Goal: Information Seeking & Learning: Learn about a topic

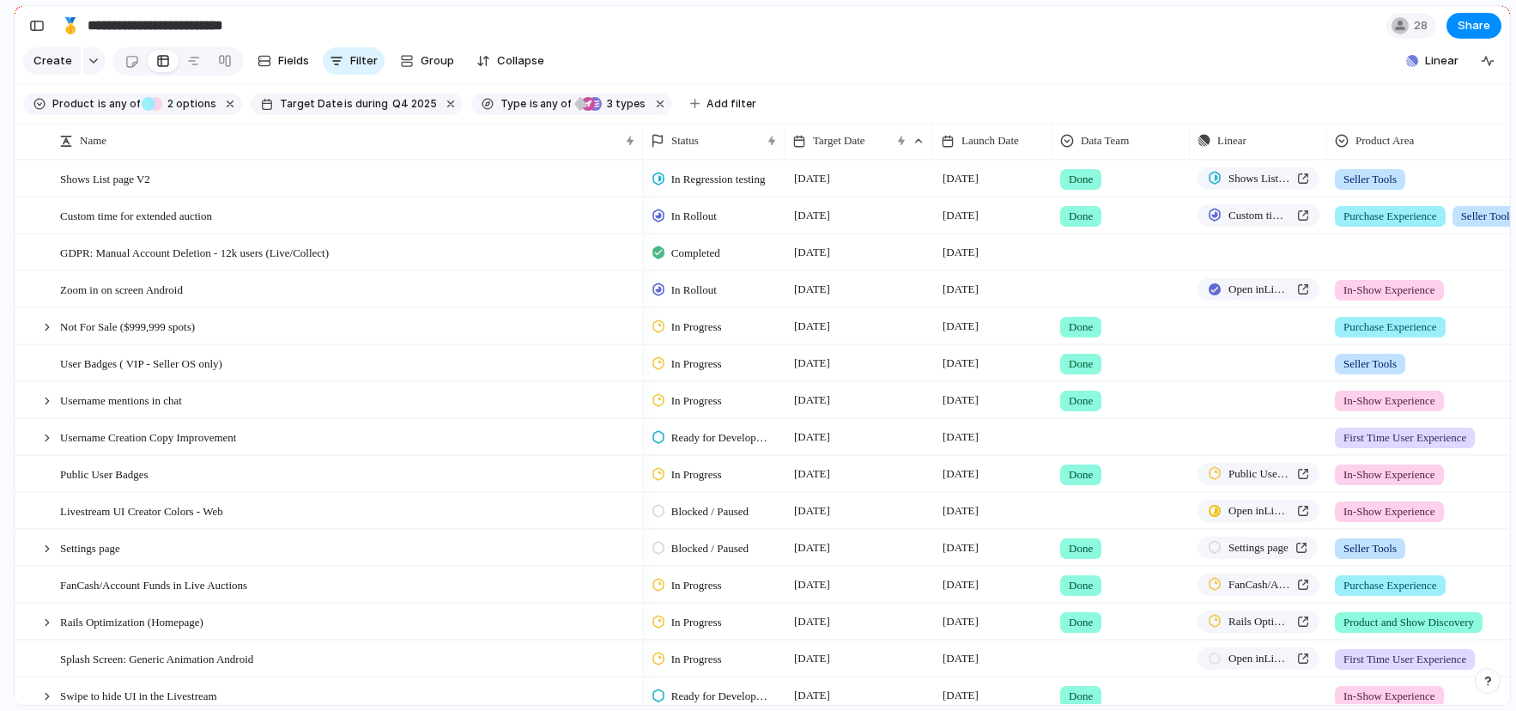
scroll to position [0, 7]
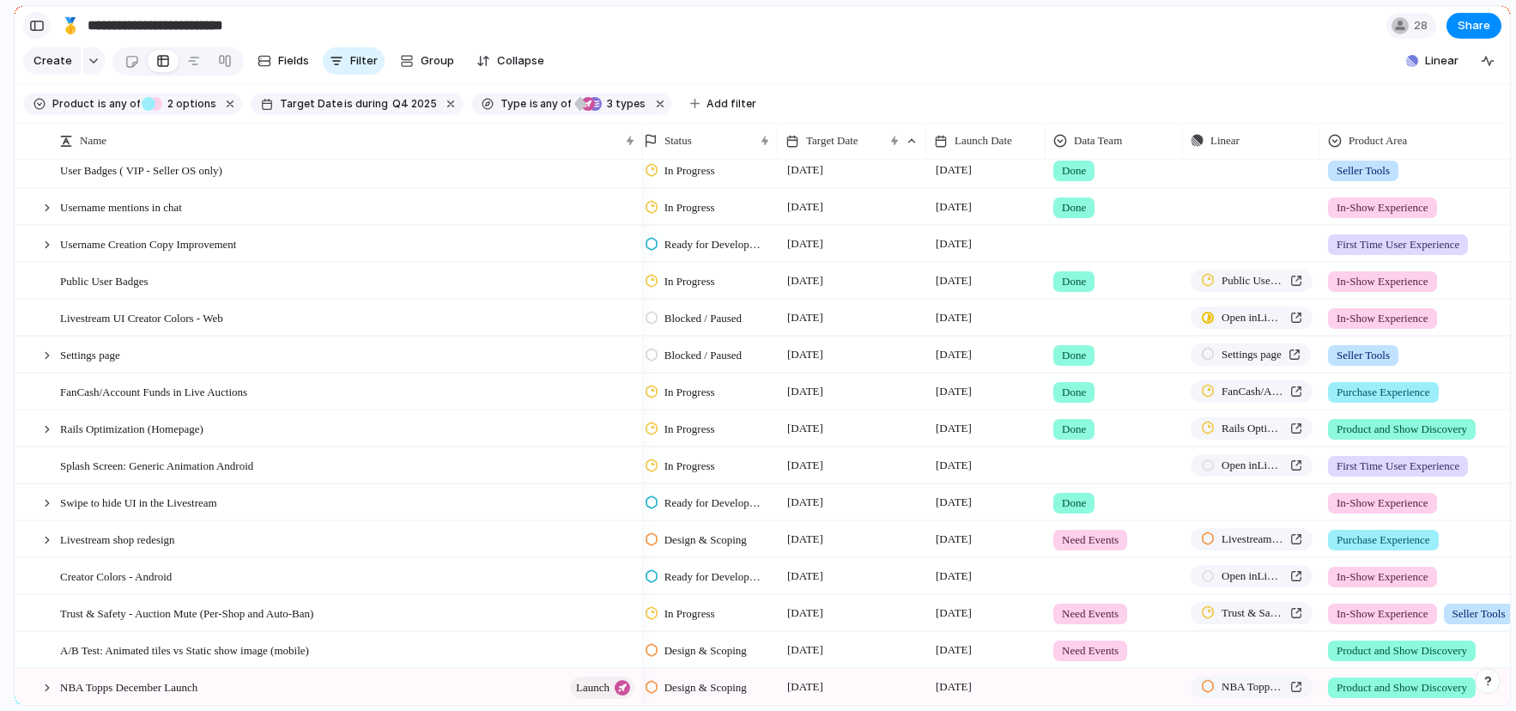
click at [36, 28] on div "button" at bounding box center [36, 26] width 15 height 12
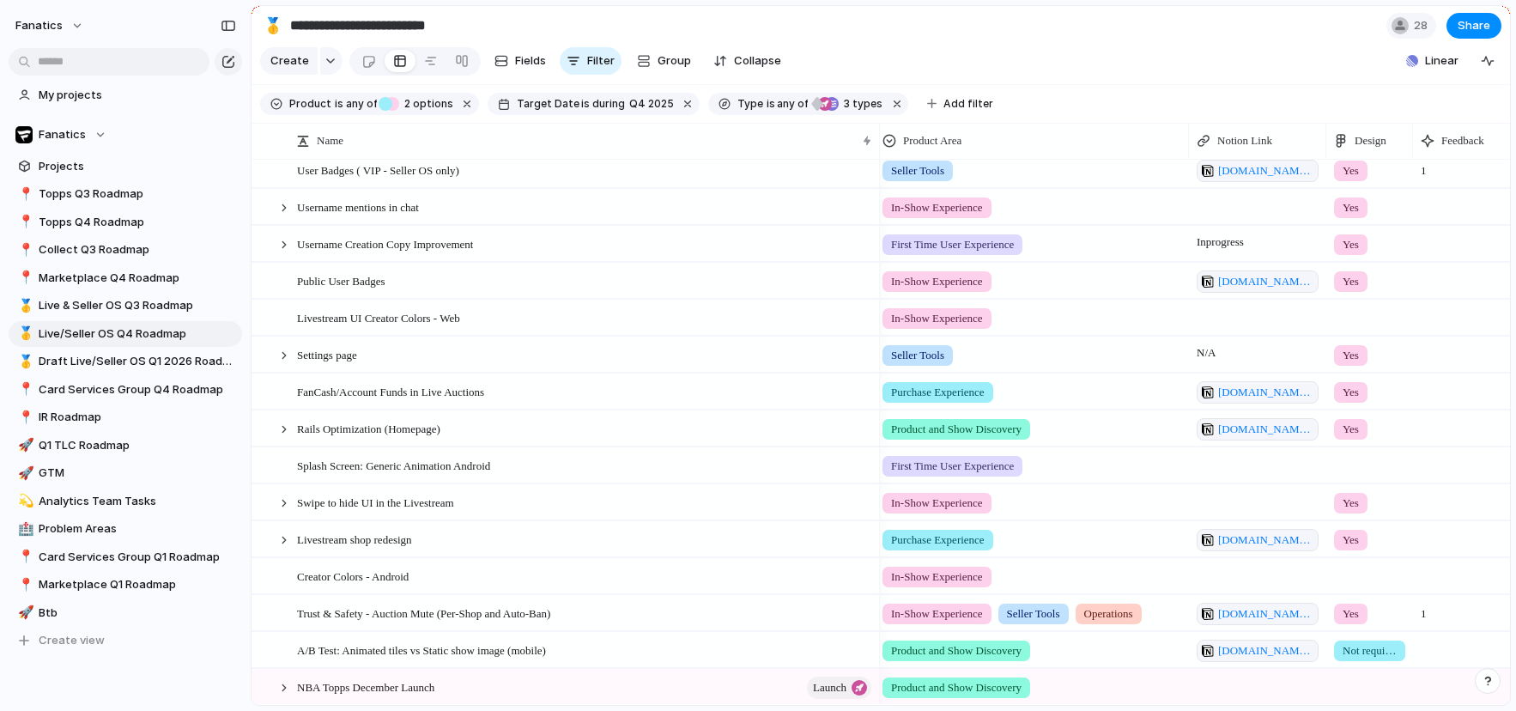
scroll to position [0, 0]
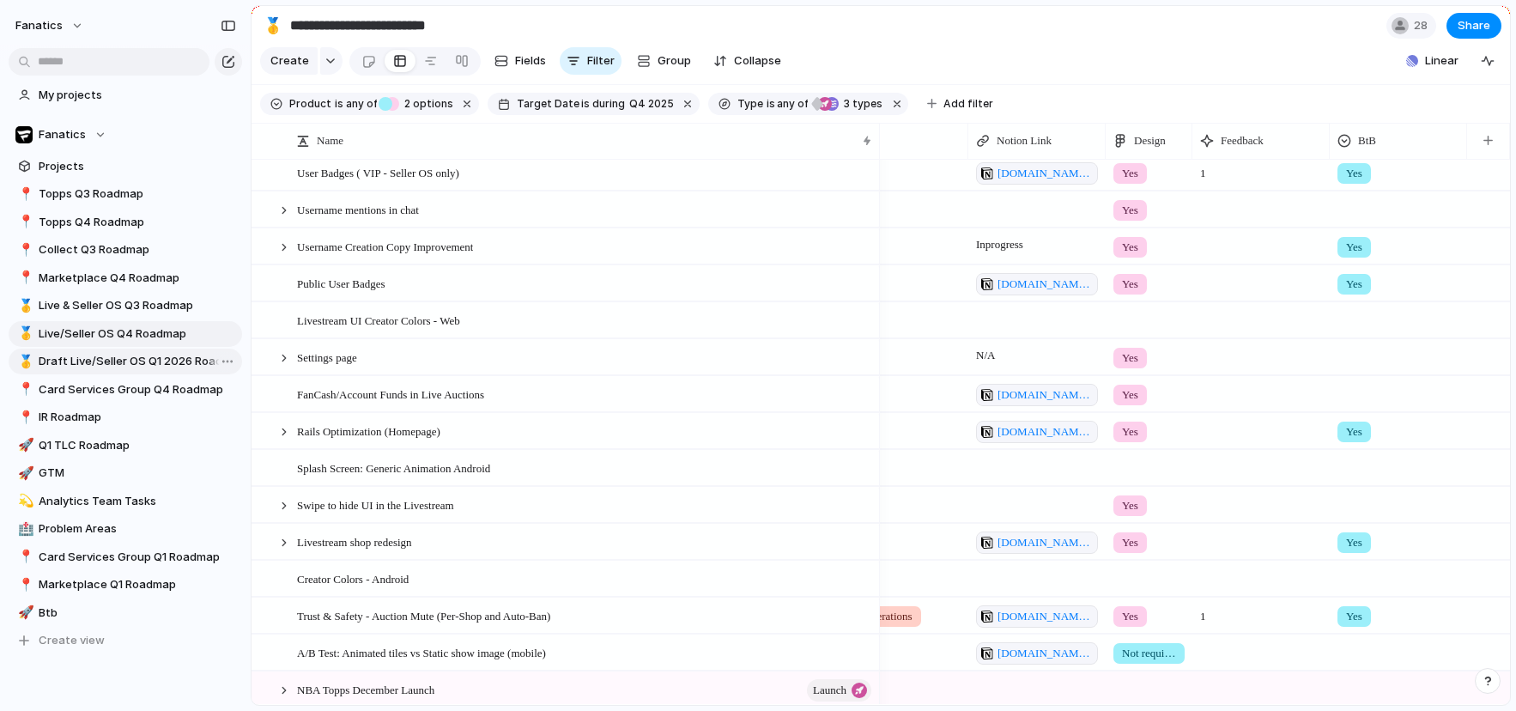
click at [152, 359] on span "Draft Live/Seller OS Q1 2026 Roadmap" at bounding box center [137, 361] width 197 height 17
type input "**********"
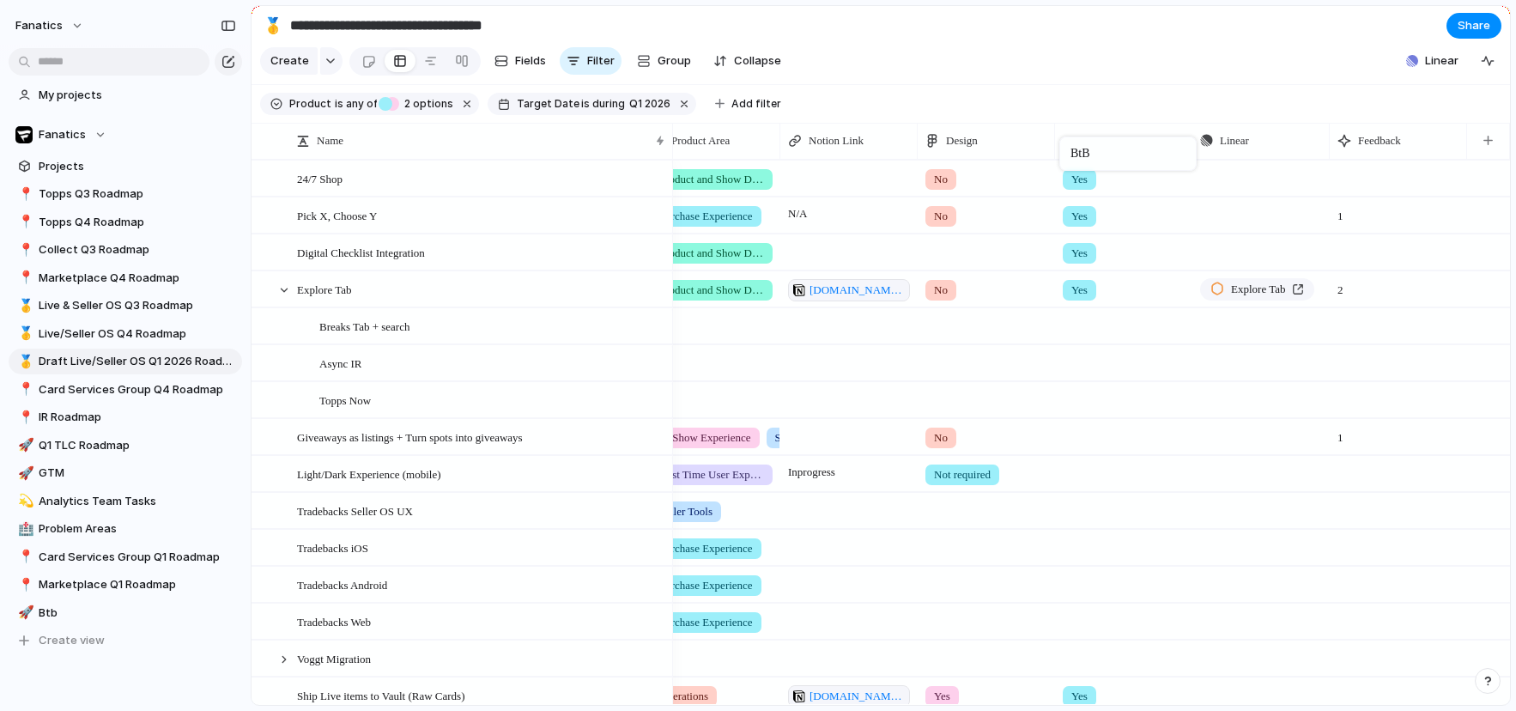
drag, startPoint x: 1381, startPoint y: 147, endPoint x: 1065, endPoint y: 139, distance: 315.9
click at [284, 288] on div at bounding box center [283, 289] width 15 height 15
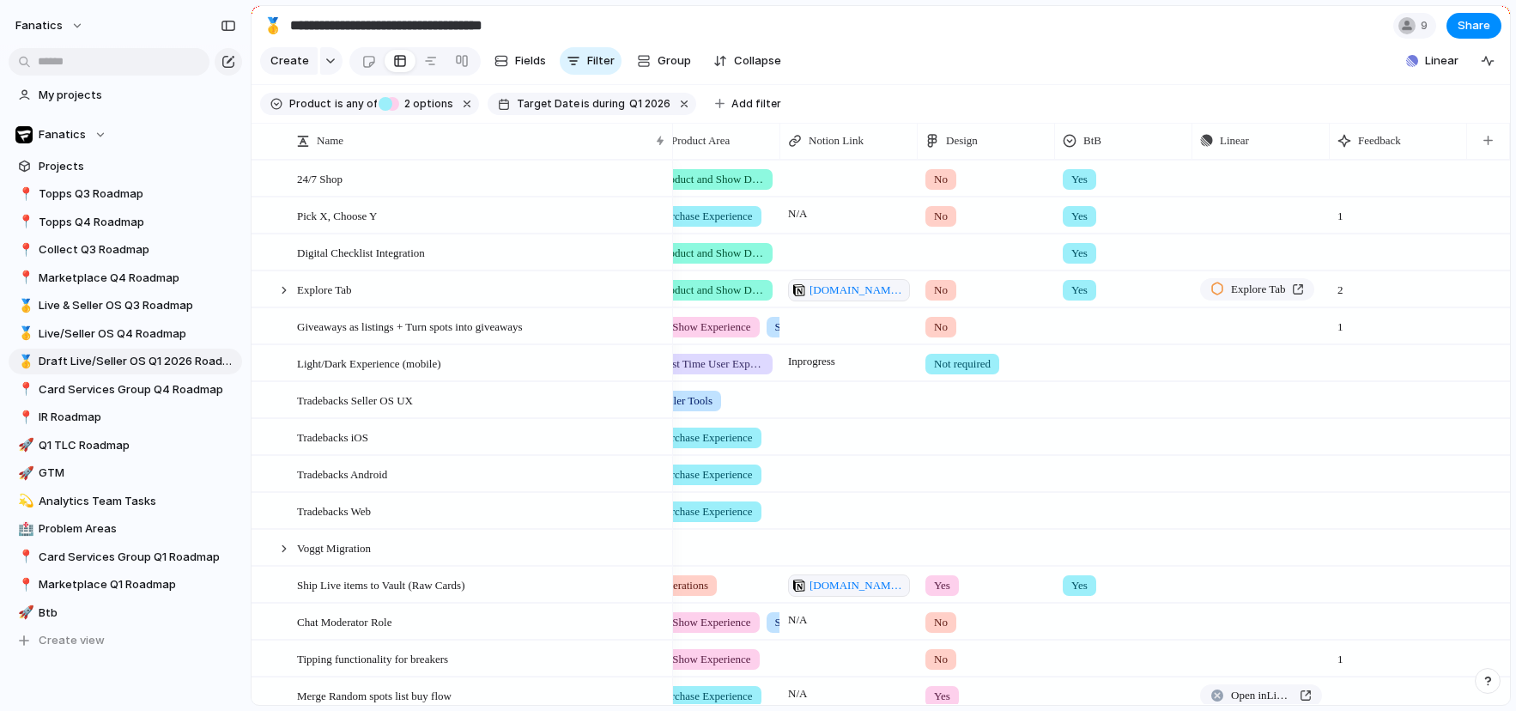
click at [1080, 325] on div at bounding box center [1124, 323] width 136 height 28
click at [1077, 401] on div at bounding box center [1073, 399] width 30 height 30
click at [1121, 60] on div "Yes" at bounding box center [758, 355] width 1516 height 711
click at [433, 402] on div "Tradebacks Seller OS UX" at bounding box center [482, 400] width 370 height 35
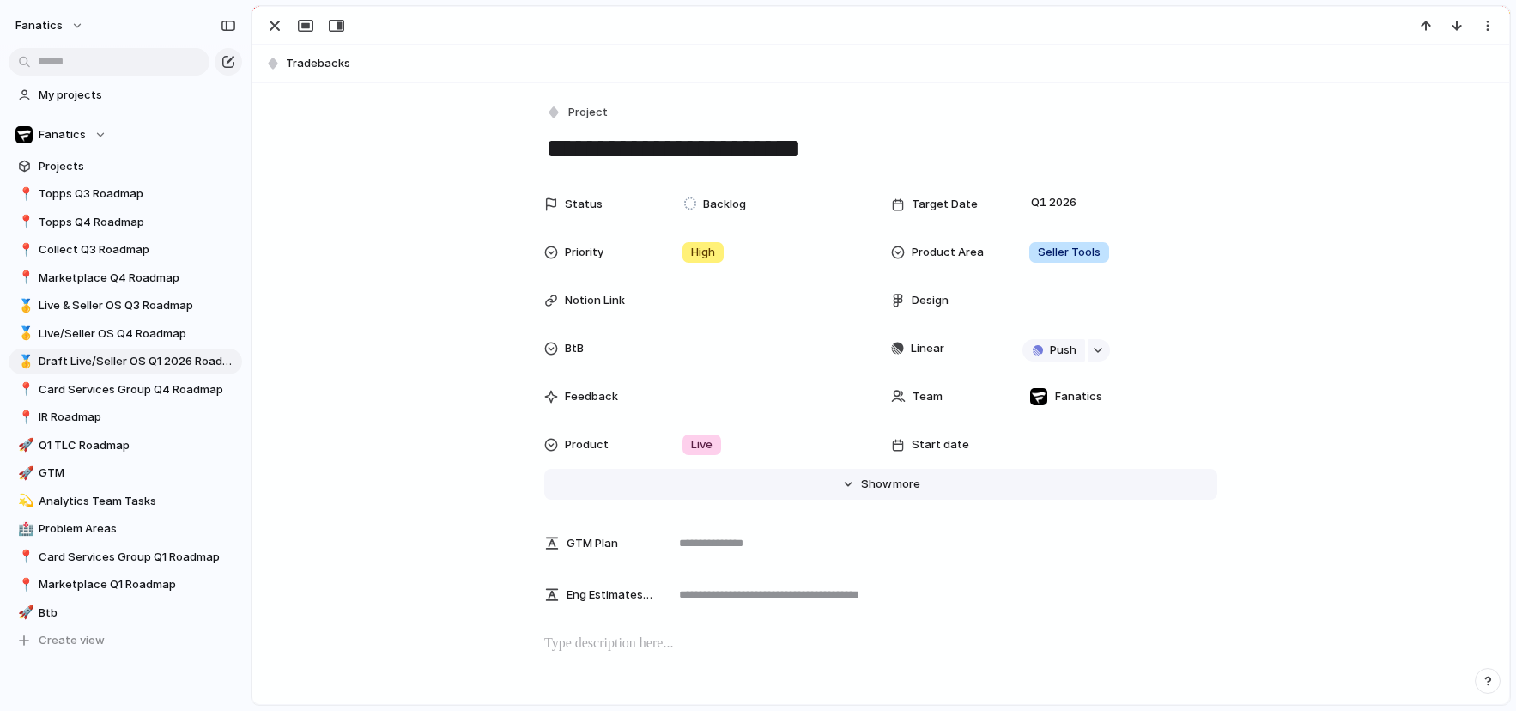
click at [875, 483] on span "Show" at bounding box center [876, 483] width 31 height 17
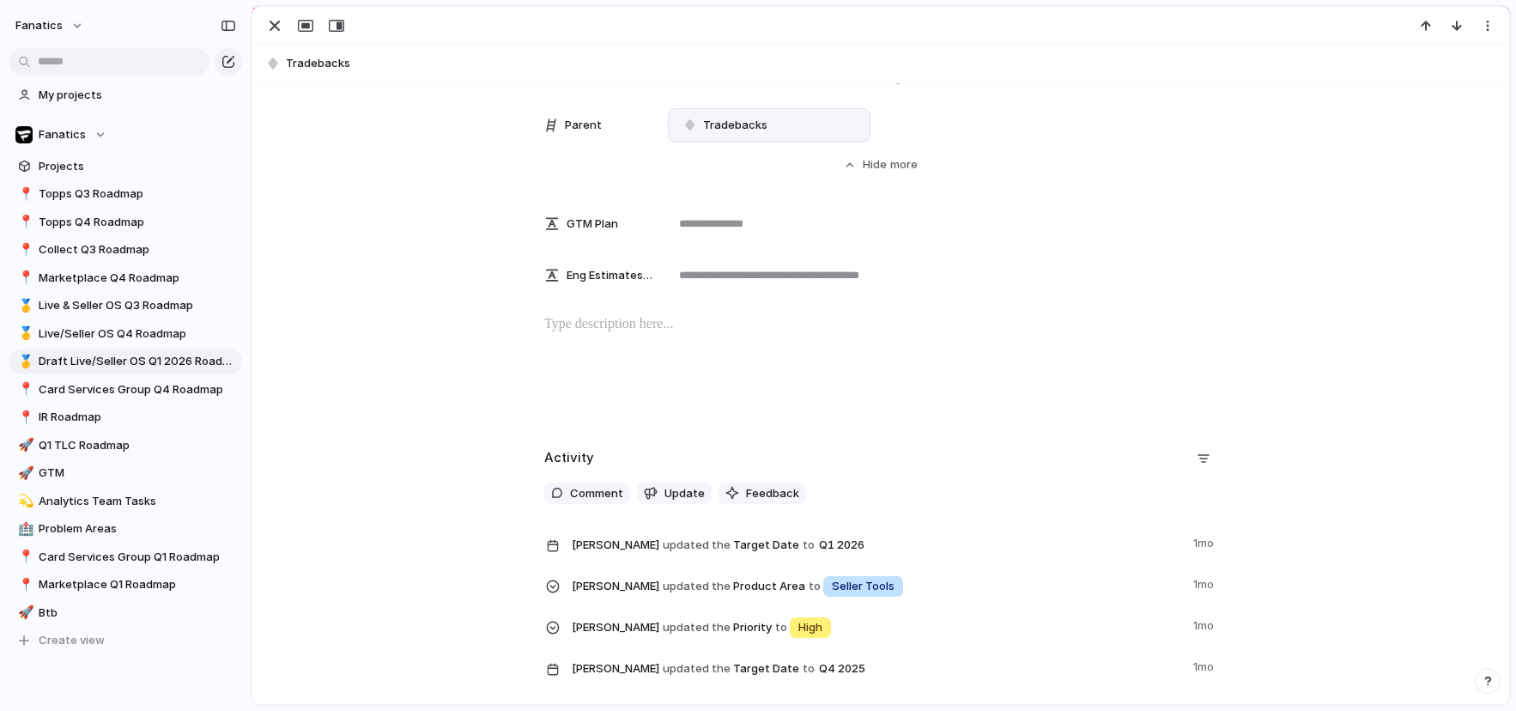
click at [719, 126] on span "Tradebacks" at bounding box center [735, 125] width 64 height 17
click at [370, 160] on div "No parent Digital Checklist Integration Improve Share invite in the show (insta…" at bounding box center [758, 355] width 1516 height 711
click at [330, 61] on span "Tradebacks" at bounding box center [893, 63] width 1215 height 17
type textarea "**********"
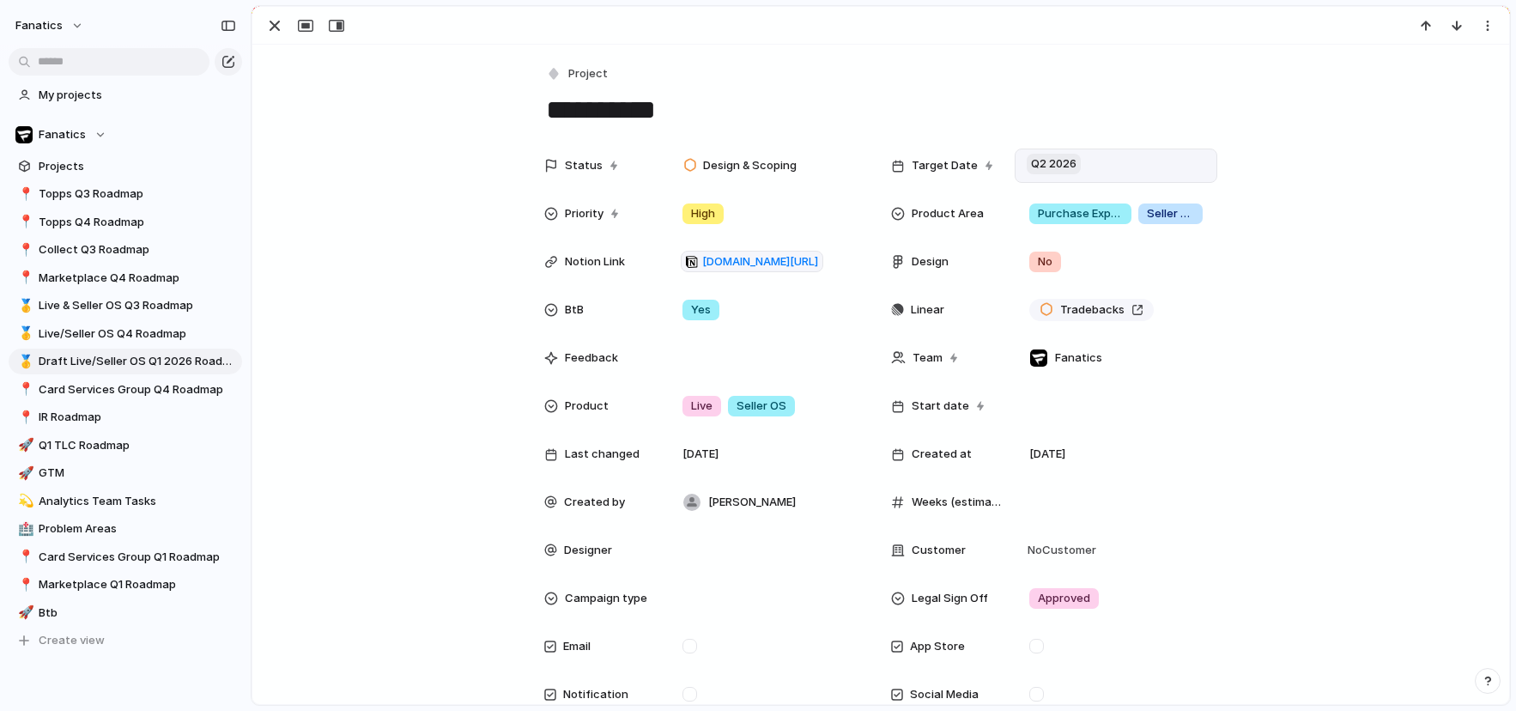
click at [1058, 156] on span "Q2 2026" at bounding box center [1054, 164] width 54 height 21
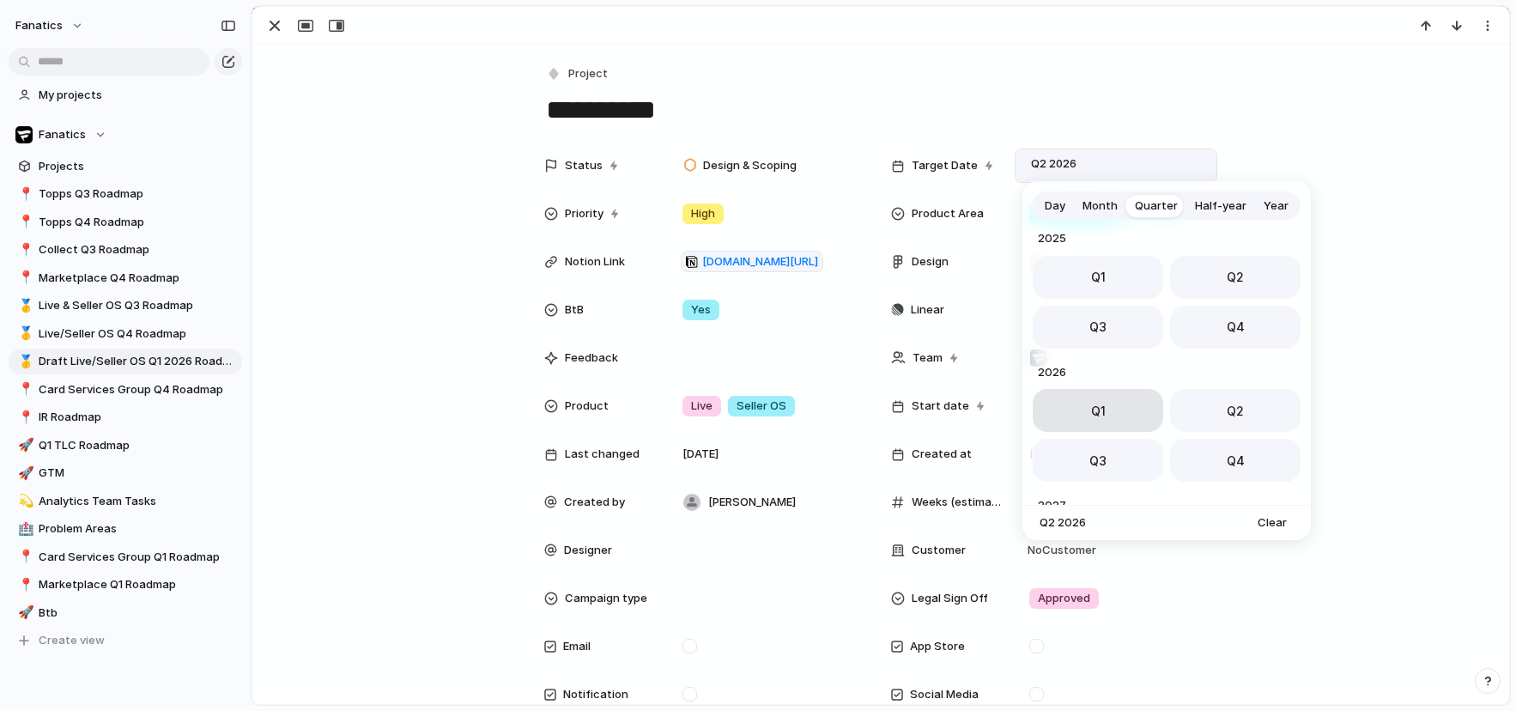
click at [1086, 405] on button "Q1" at bounding box center [1098, 410] width 130 height 43
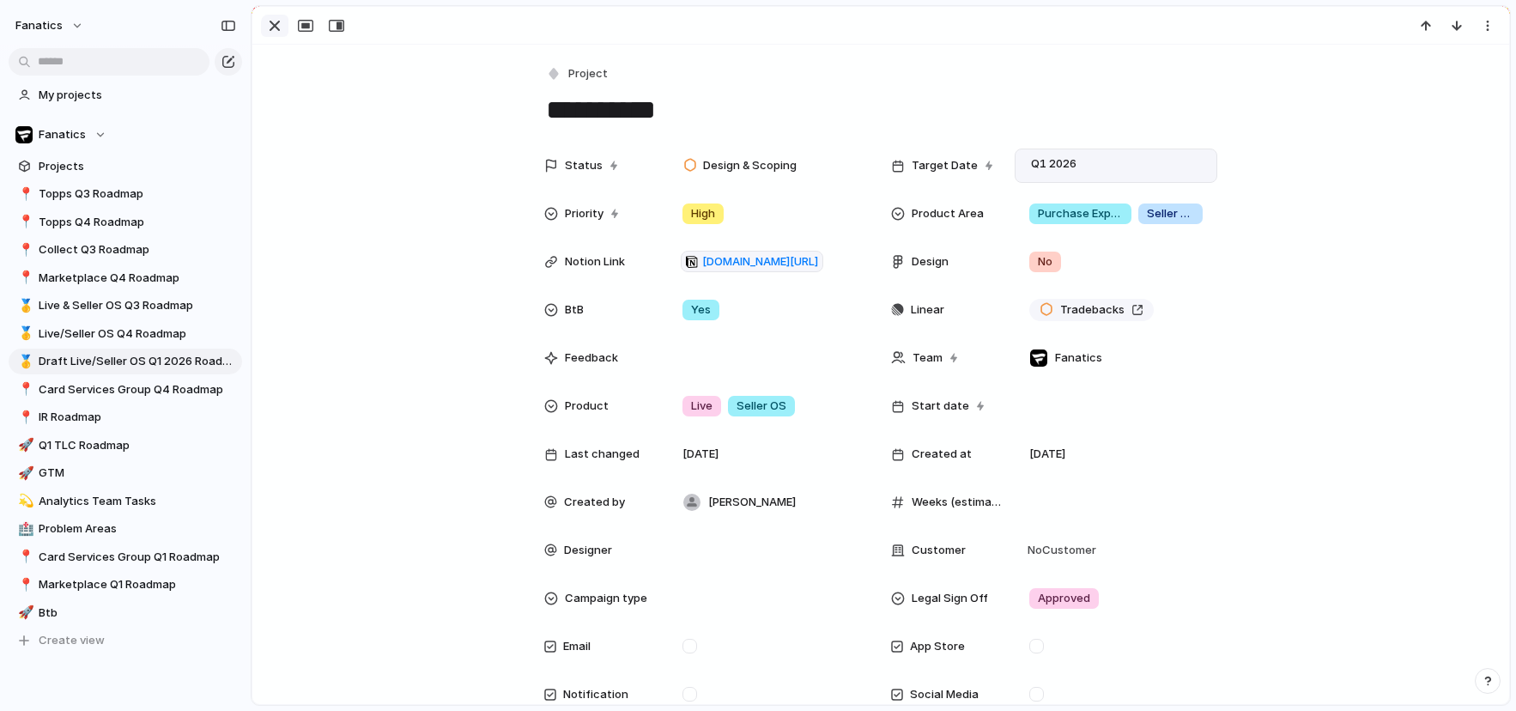
click at [285, 30] on button "button" at bounding box center [274, 26] width 27 height 22
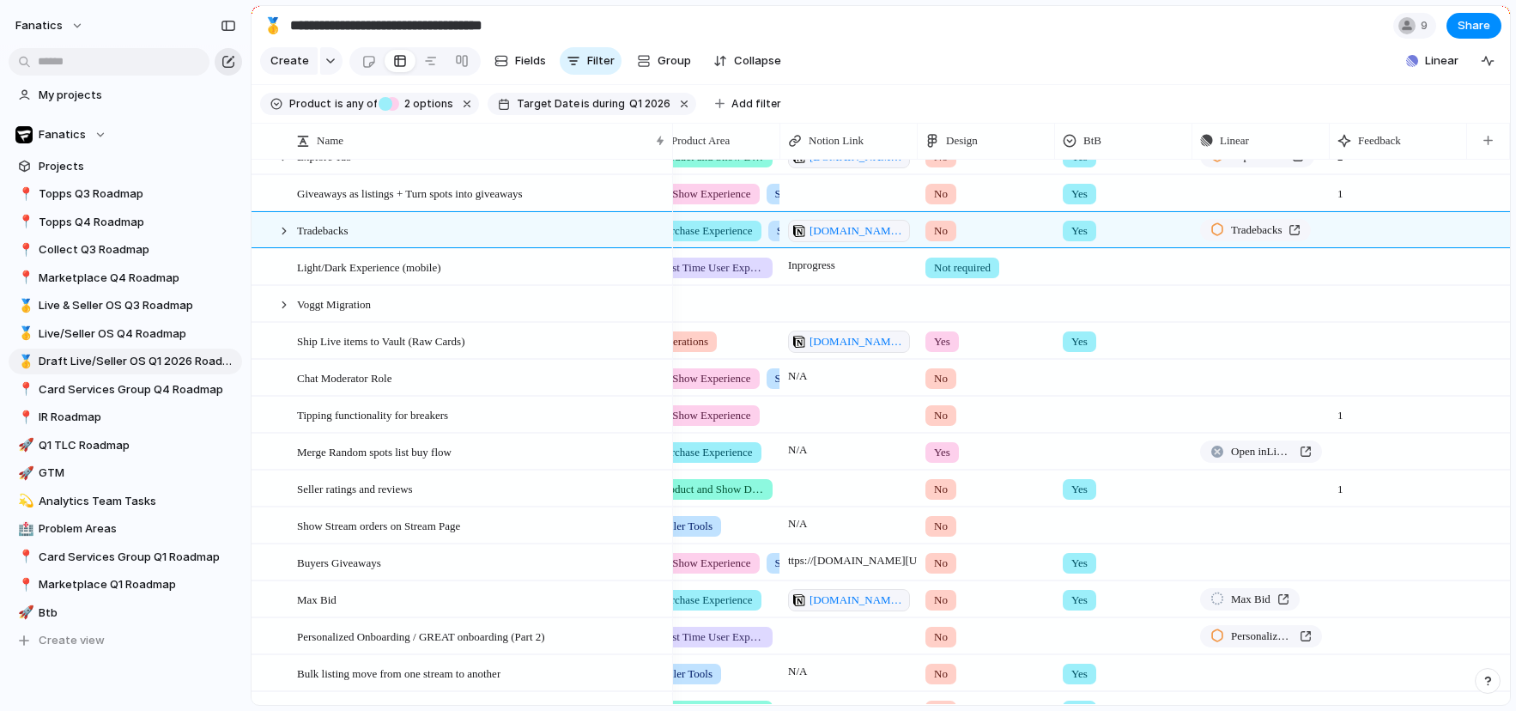
click at [234, 56] on div "button" at bounding box center [228, 62] width 14 height 14
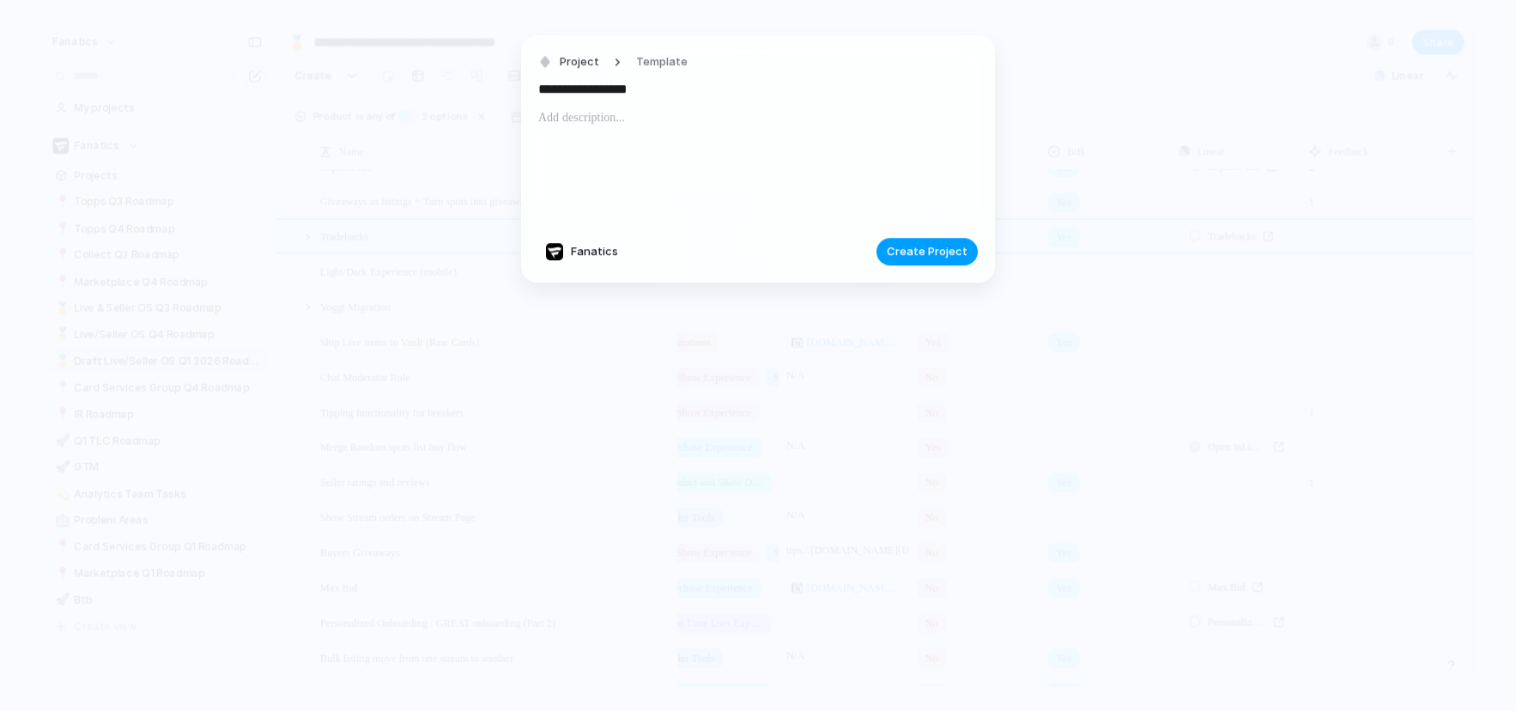
type input "**********"
click at [936, 257] on span "Create Project" at bounding box center [927, 252] width 81 height 17
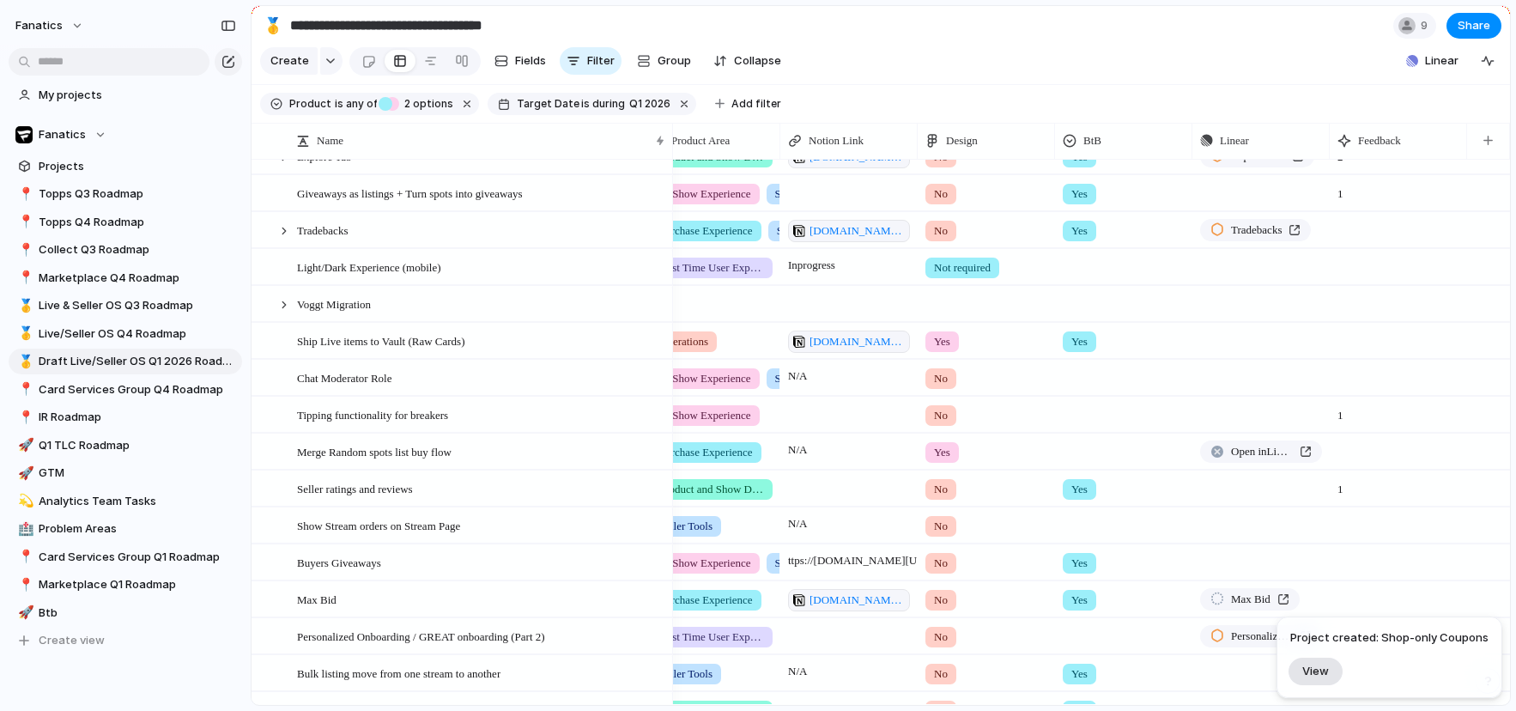
click at [1314, 672] on span "View" at bounding box center [1315, 670] width 27 height 15
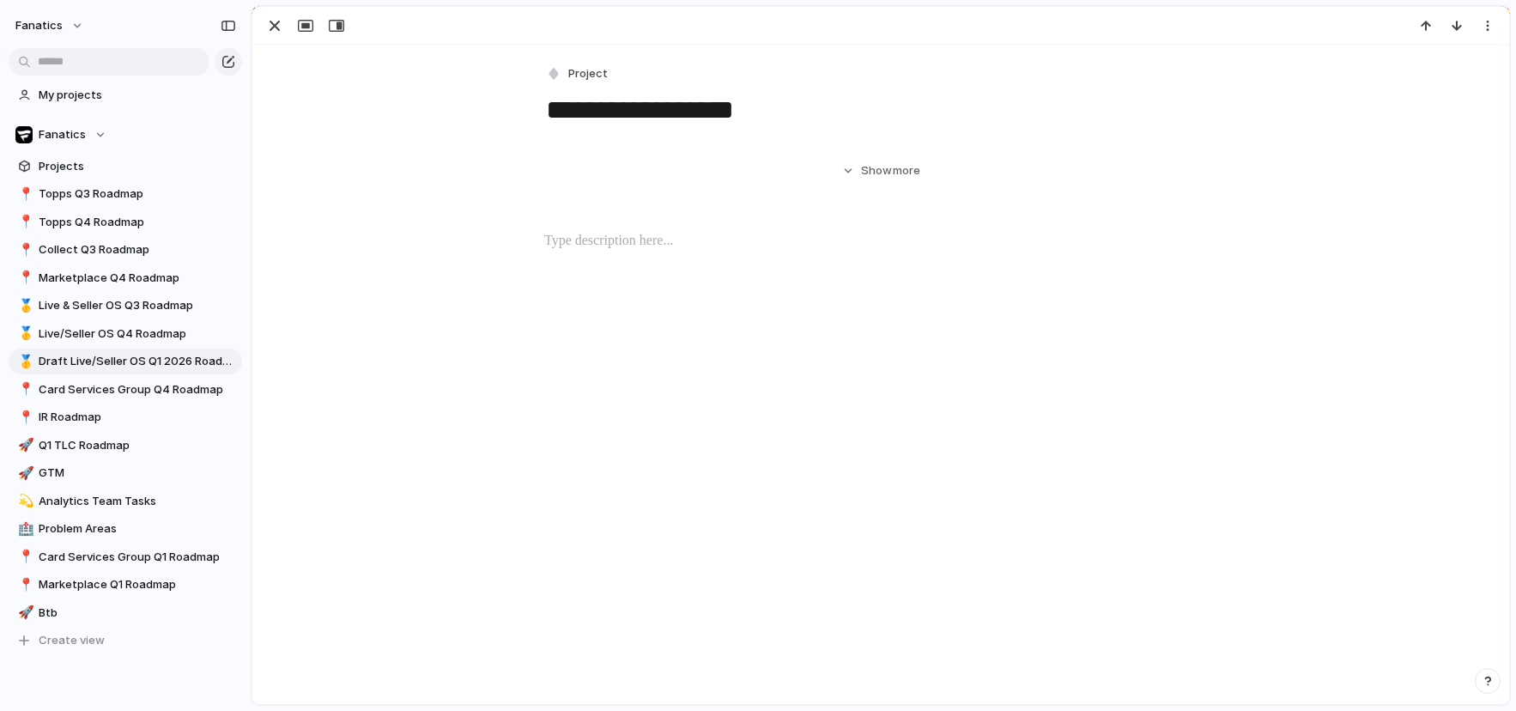
scroll to position [1226, 0]
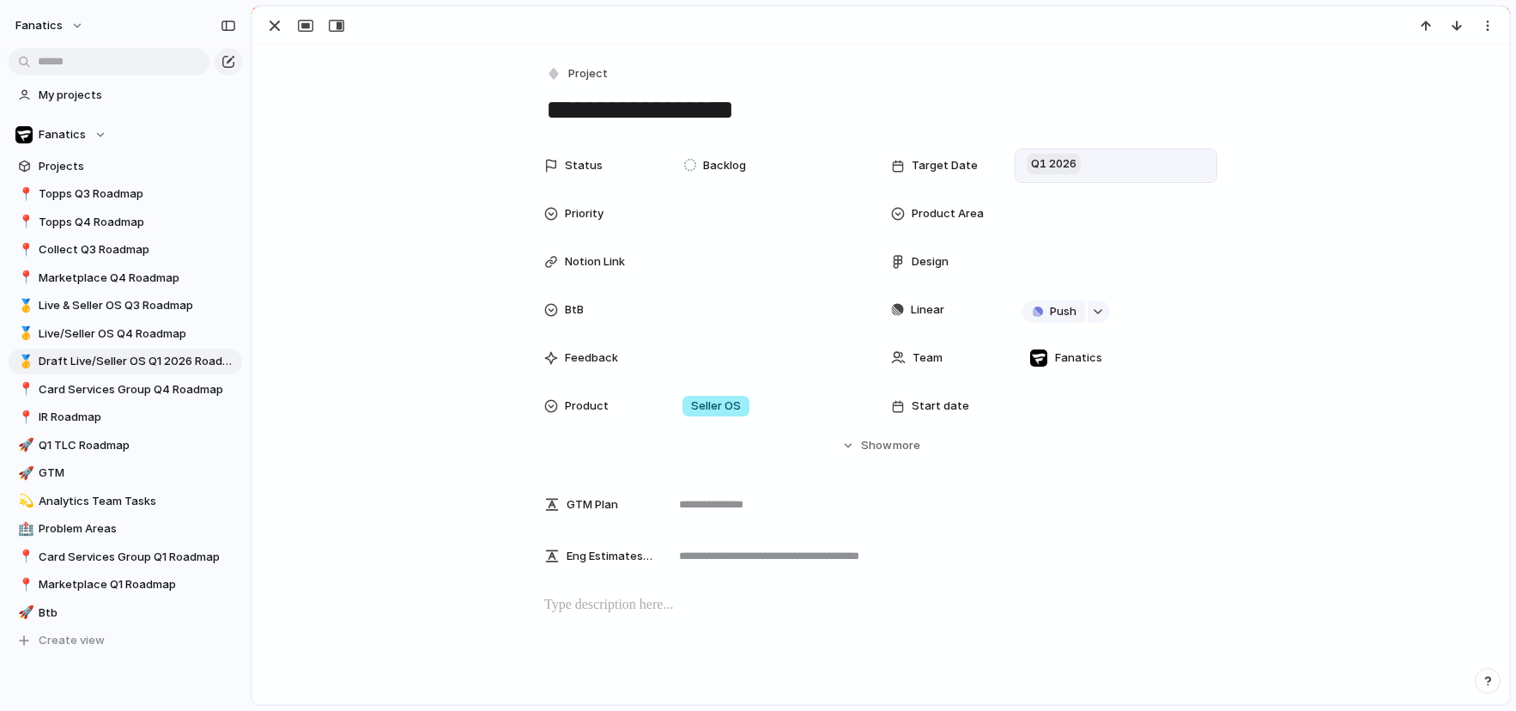
click at [1045, 165] on span "Q1 2026" at bounding box center [1054, 164] width 54 height 21
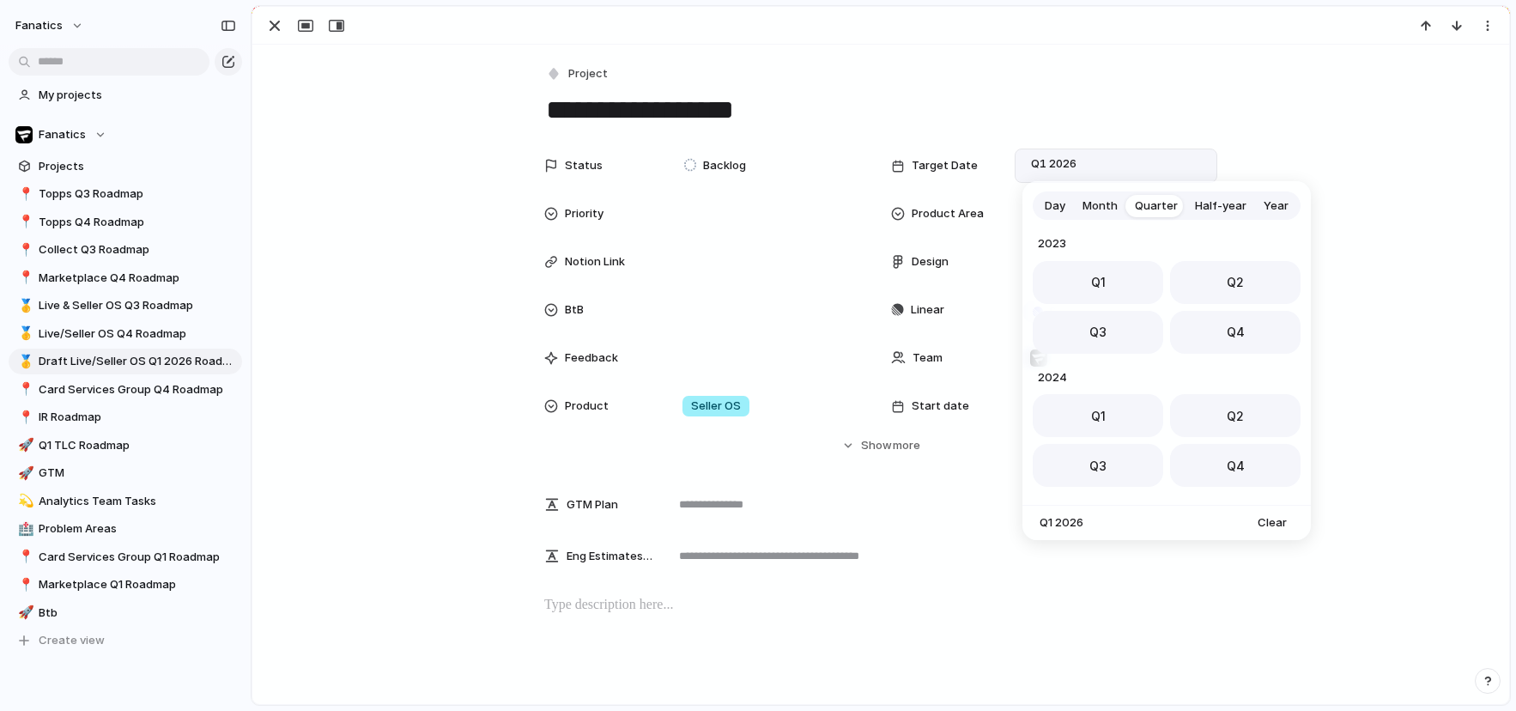
scroll to position [272, 0]
click at [1212, 408] on button "Q2" at bounding box center [1235, 410] width 130 height 43
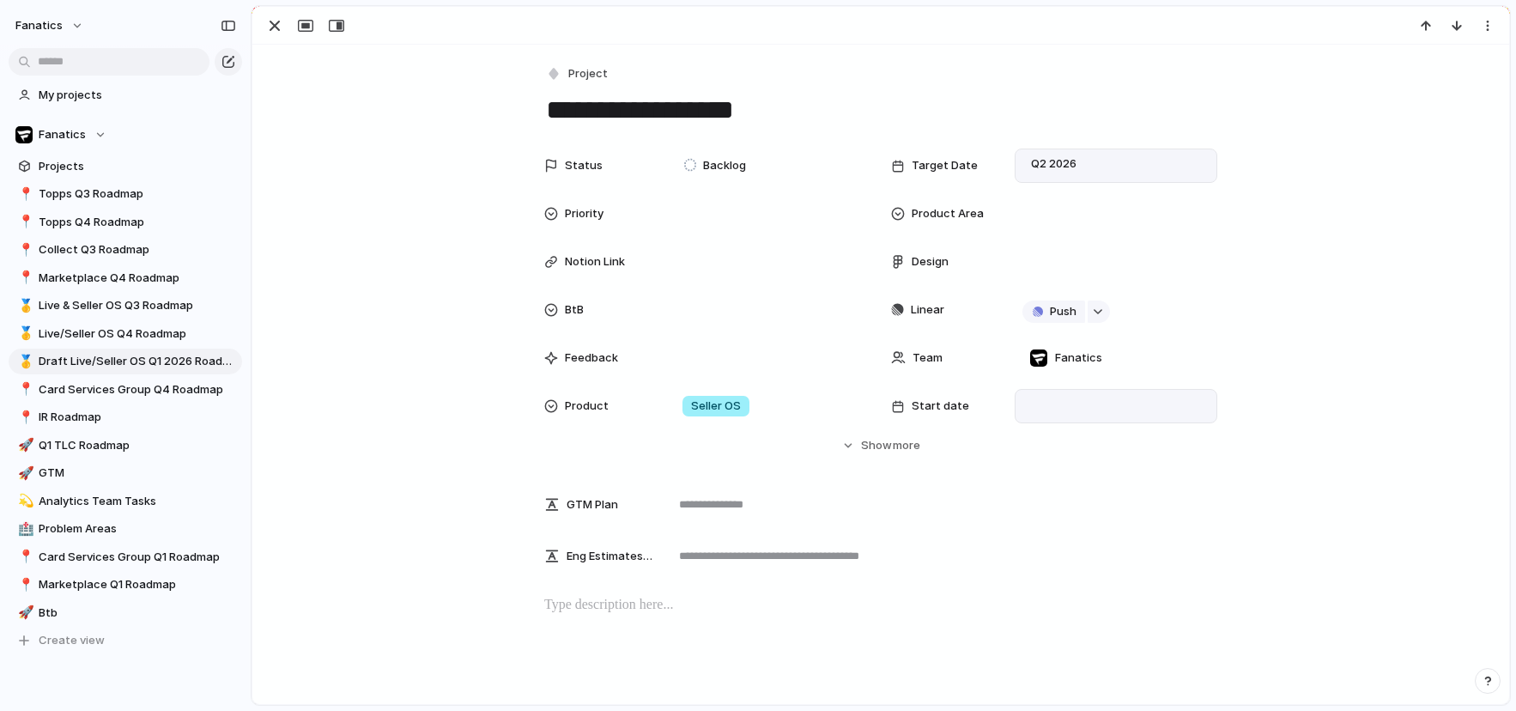
scroll to position [1190, 0]
click at [778, 397] on div "Seller OS" at bounding box center [768, 406] width 187 height 19
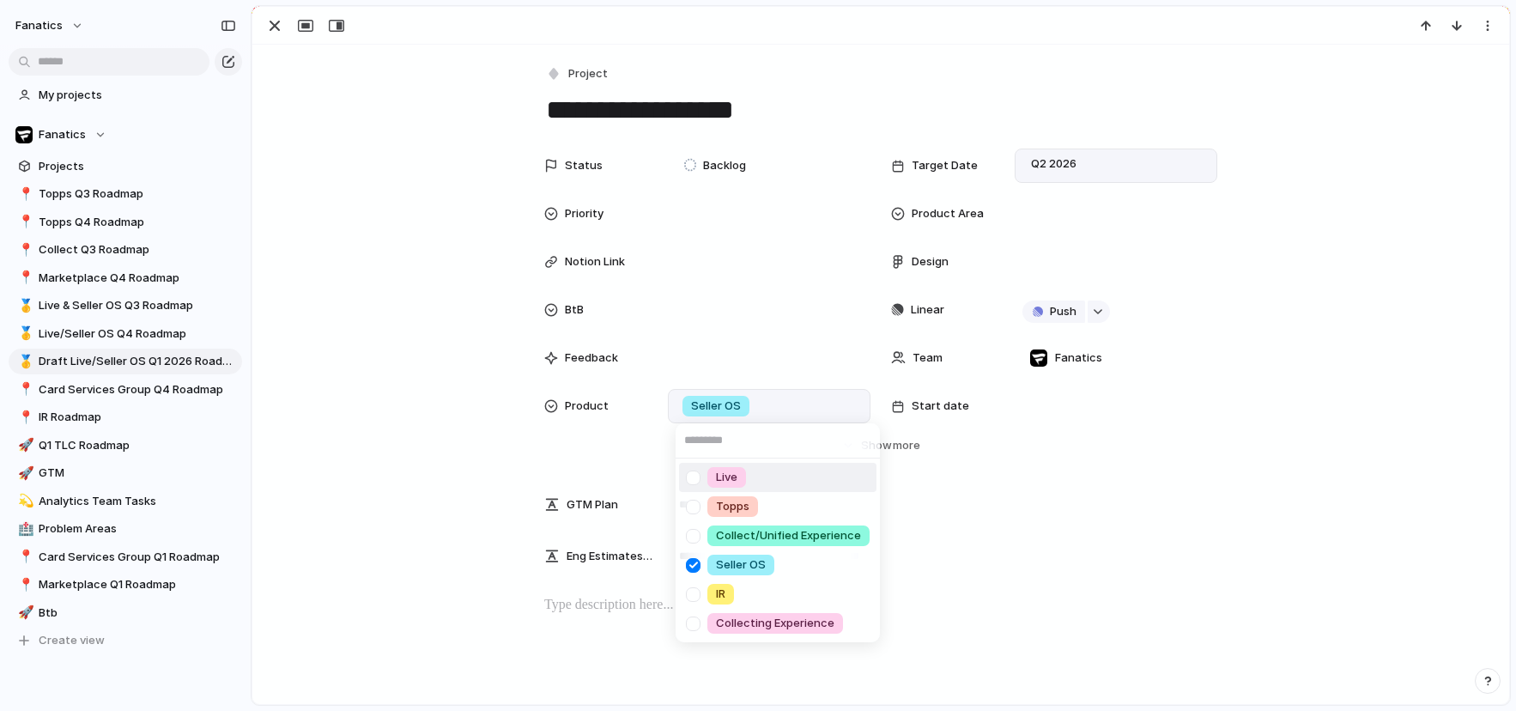
click at [718, 474] on span "Live" at bounding box center [726, 477] width 21 height 17
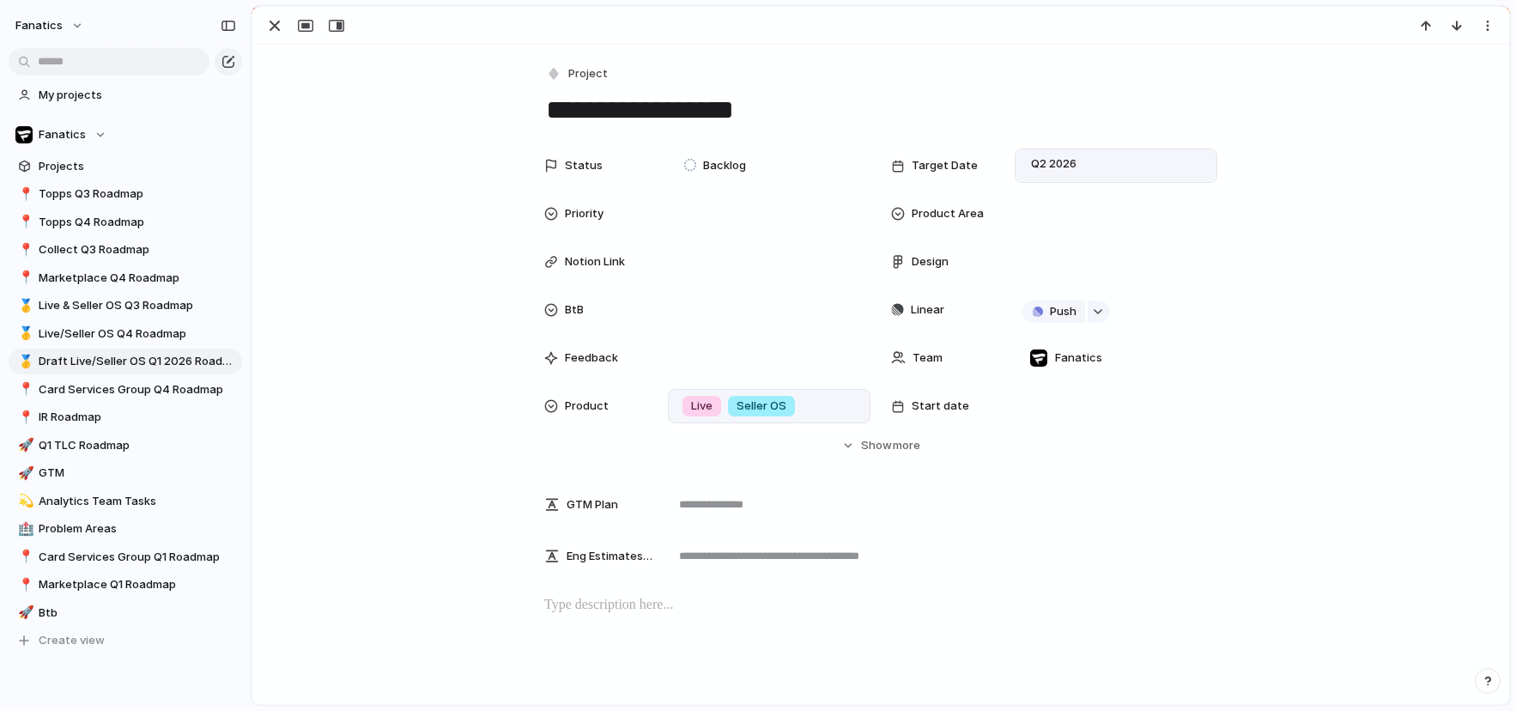
click at [748, 400] on span "Seller OS" at bounding box center [761, 405] width 50 height 17
click at [474, 131] on div "Live Topps Collect/Unified Experience Seller OS IR Collecting Experience" at bounding box center [758, 355] width 1516 height 711
click at [893, 445] on span "more" at bounding box center [906, 445] width 27 height 17
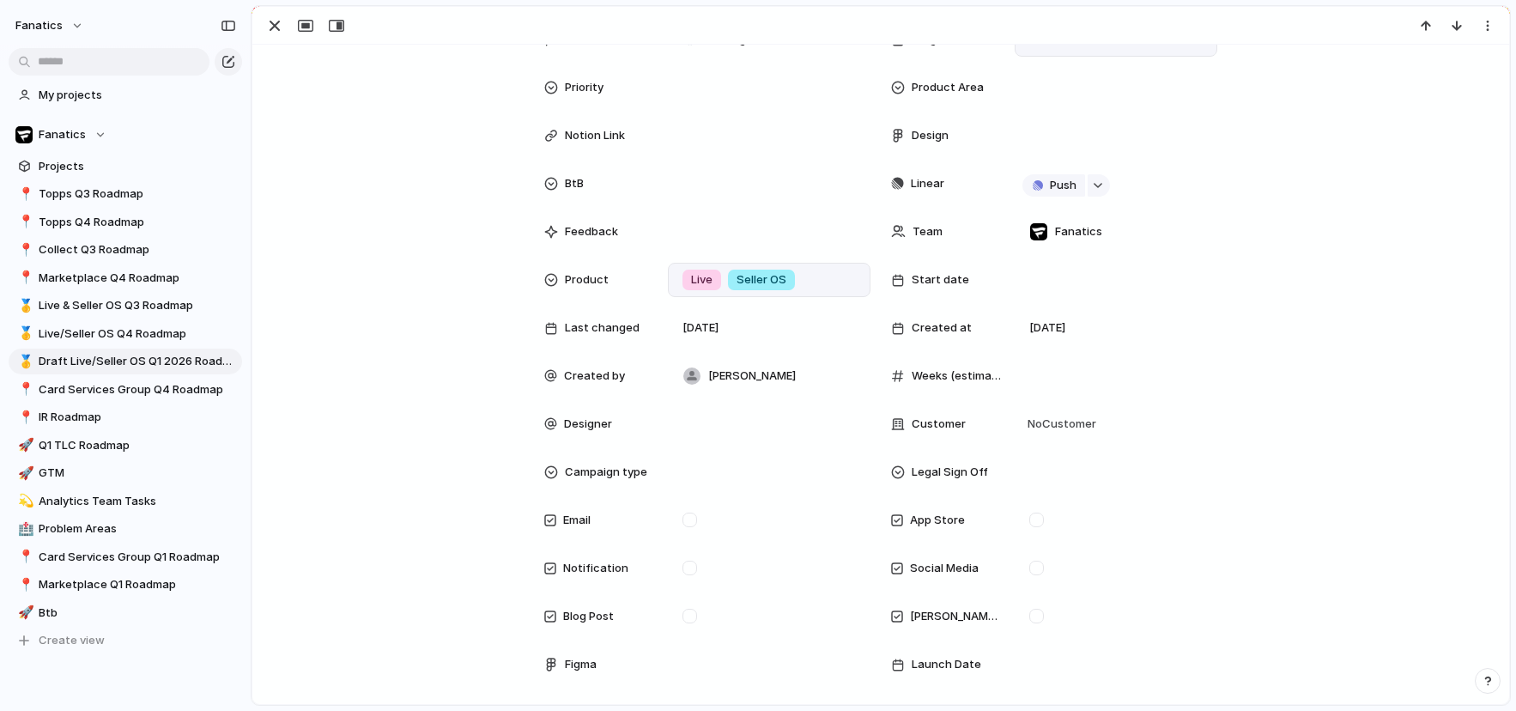
scroll to position [117, 0]
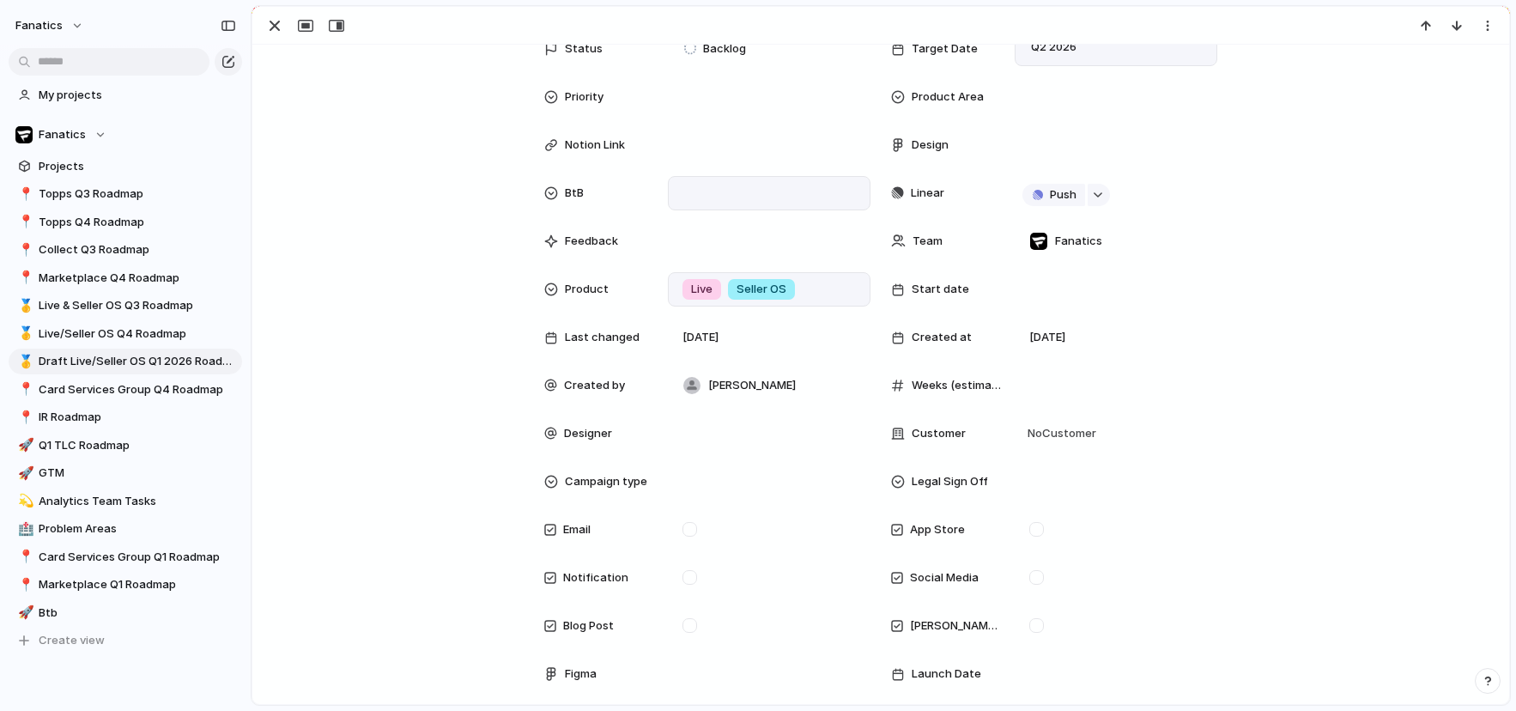
click at [723, 184] on div at bounding box center [768, 193] width 187 height 19
click at [729, 249] on span "Yes" at bounding box center [726, 253] width 20 height 17
click at [265, 24] on div "button" at bounding box center [274, 25] width 21 height 21
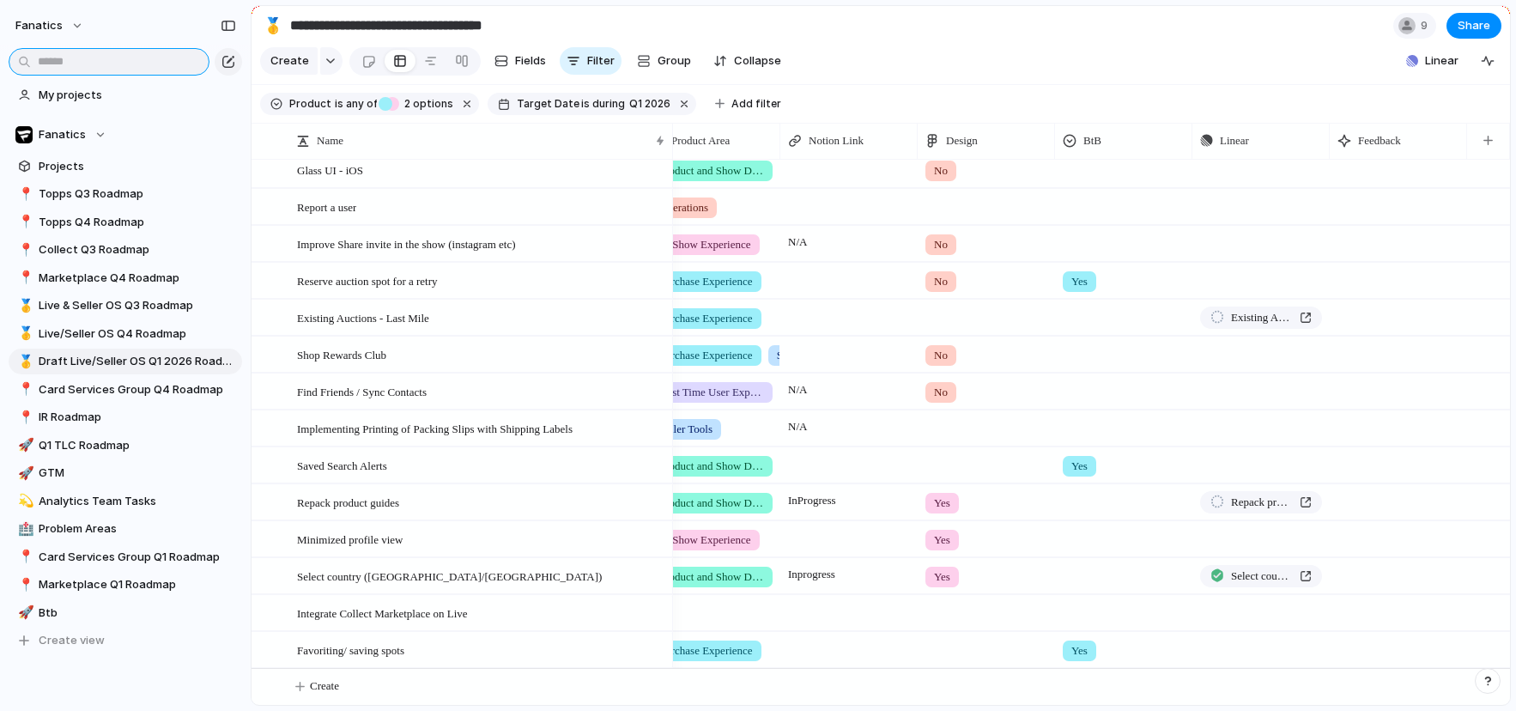
click at [135, 66] on input "text" at bounding box center [109, 61] width 201 height 27
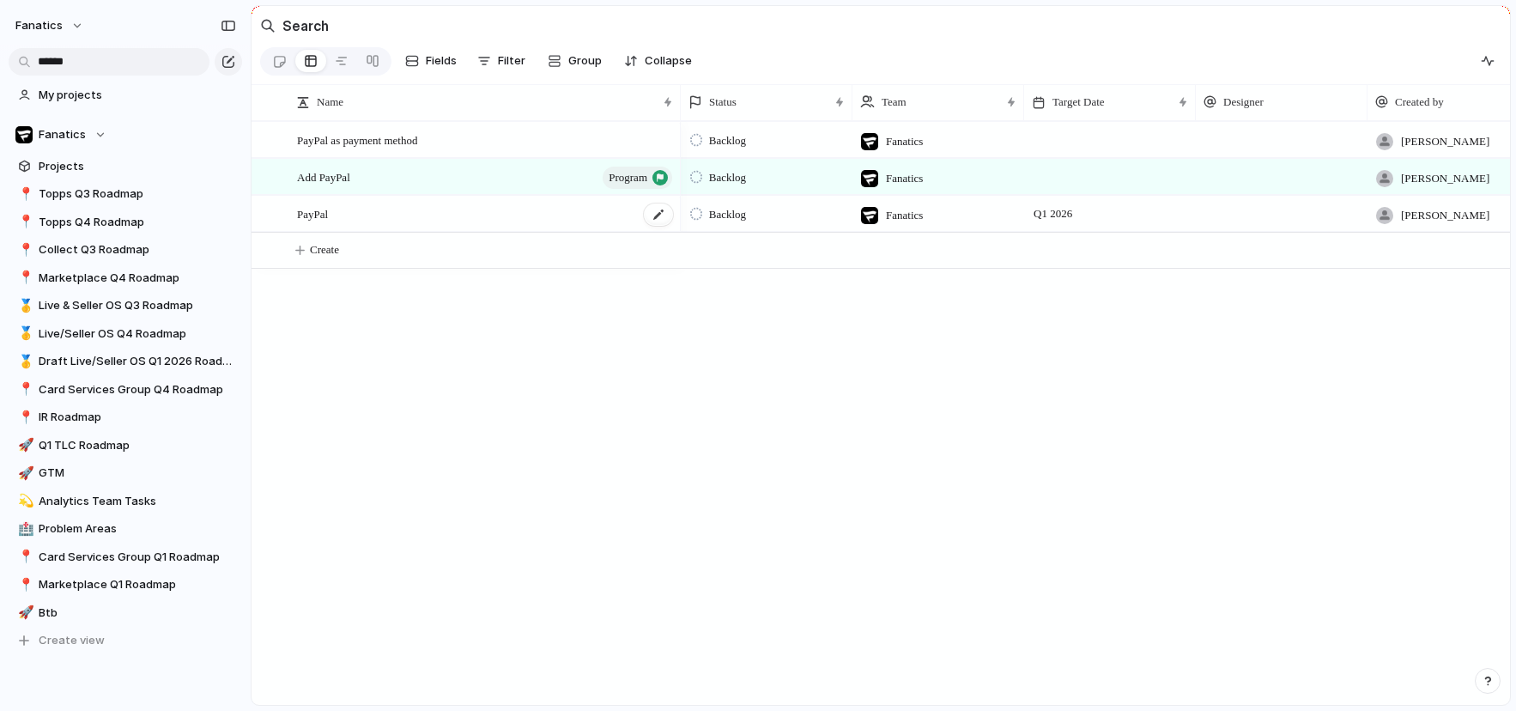
click at [453, 216] on div "PayPal" at bounding box center [486, 214] width 378 height 35
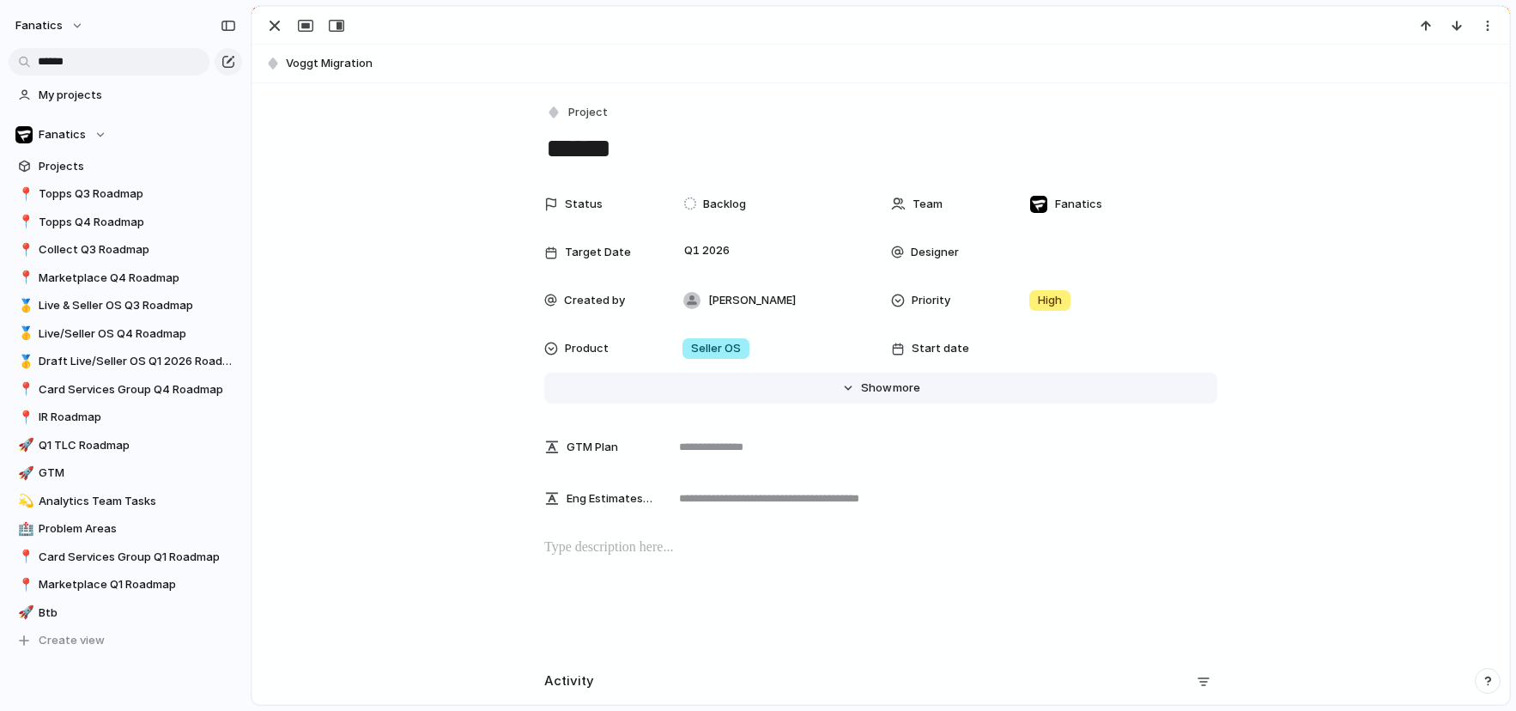
click at [863, 386] on span "Show" at bounding box center [876, 387] width 31 height 17
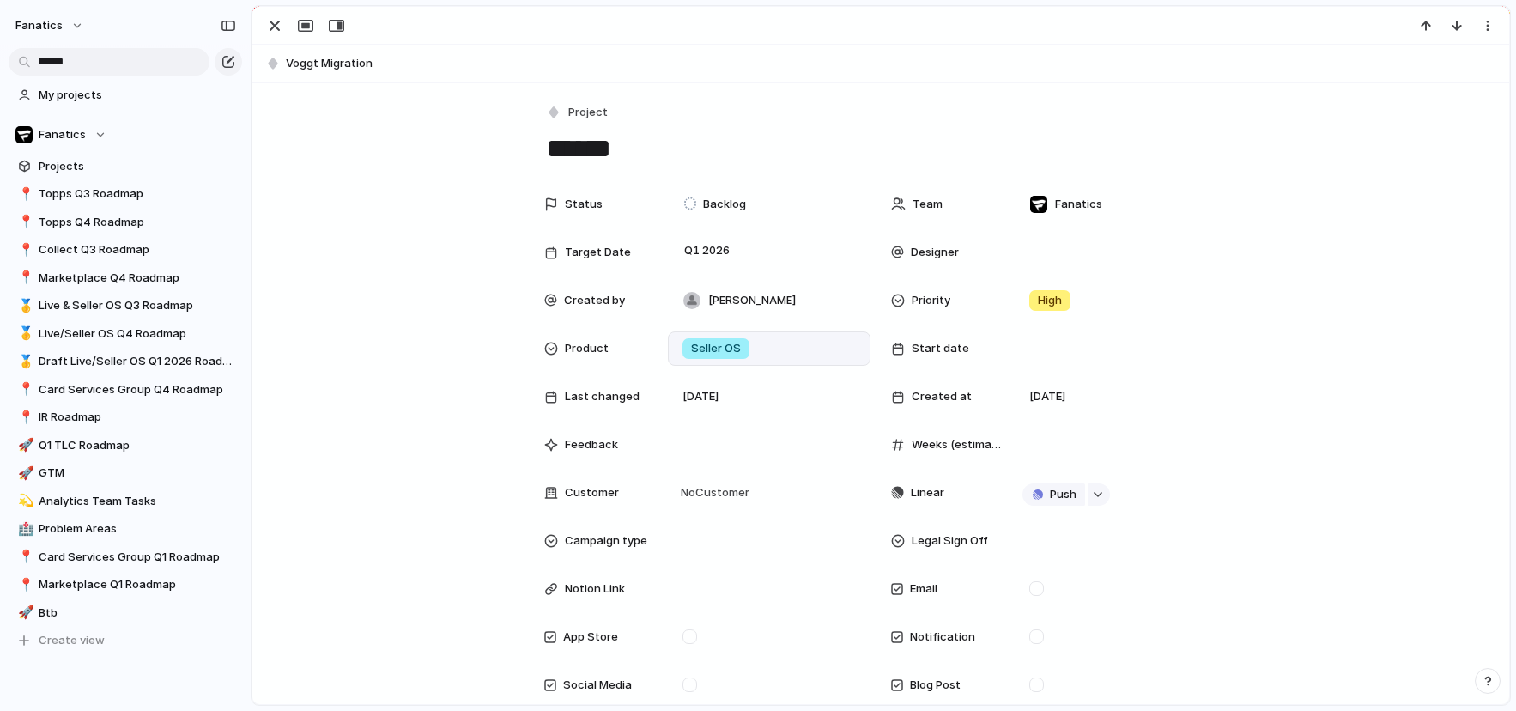
click at [742, 356] on div "Seller OS" at bounding box center [715, 348] width 67 height 21
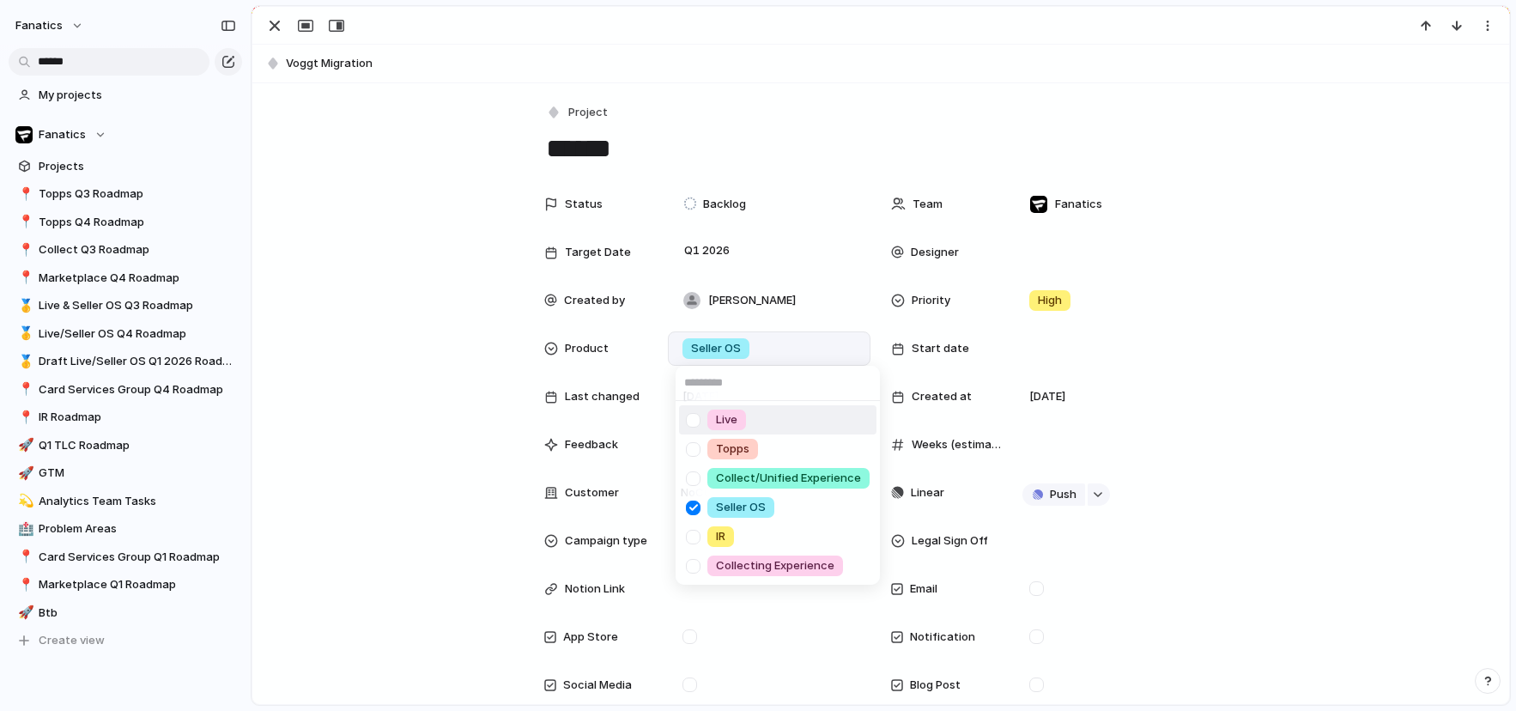
click at [687, 417] on div at bounding box center [693, 420] width 30 height 30
click at [689, 508] on div at bounding box center [693, 508] width 30 height 30
click at [421, 514] on div "Live Topps Collect/Unified Experience Seller OS IR Collecting Experience" at bounding box center [758, 355] width 1516 height 711
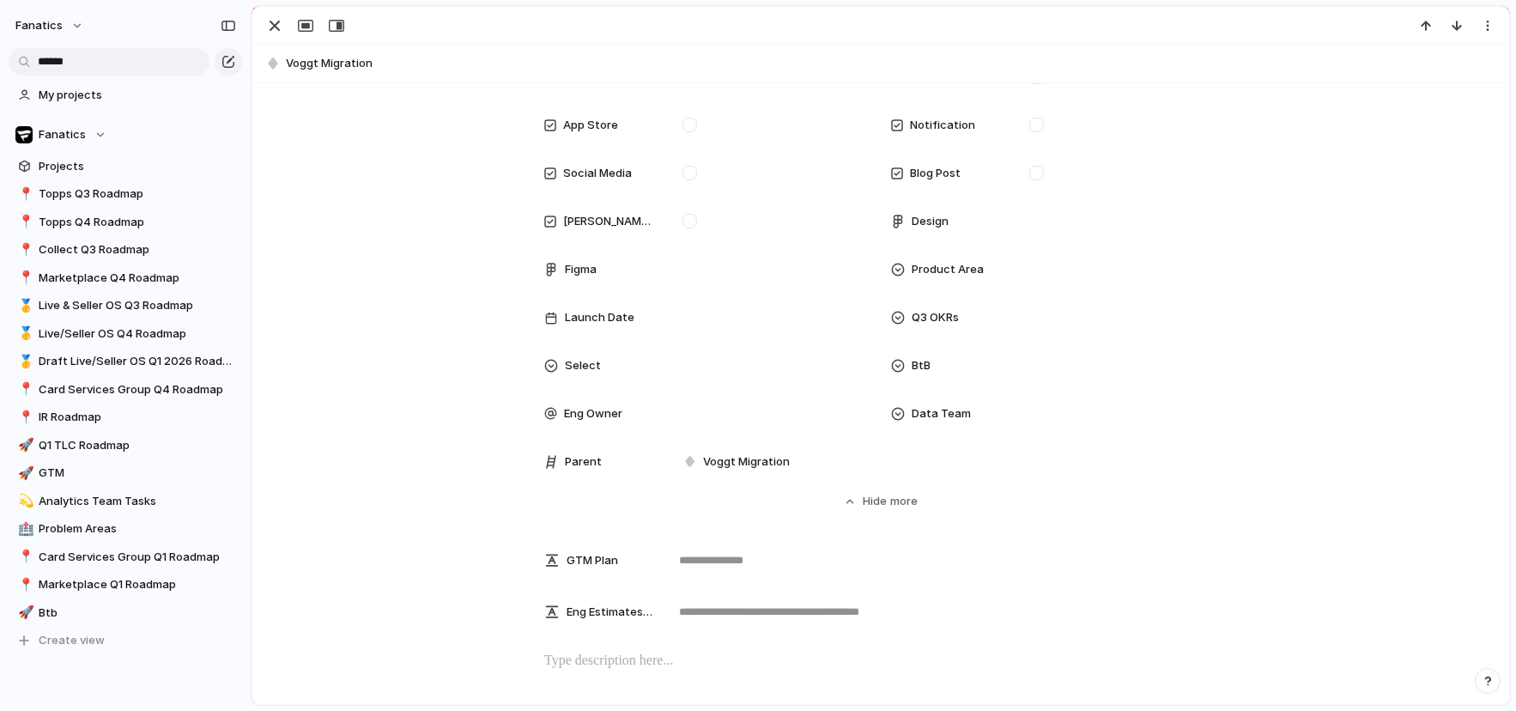
scroll to position [568, 0]
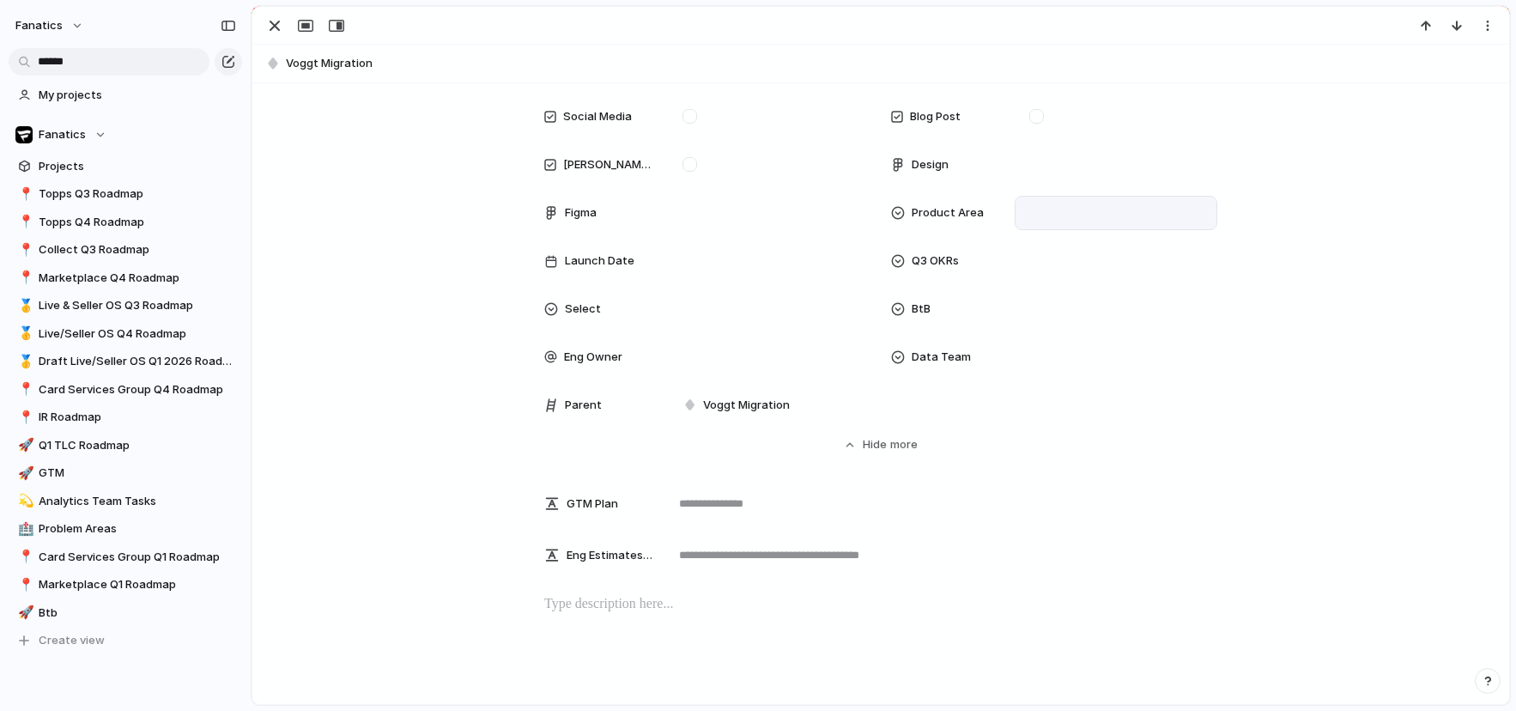
click at [1076, 210] on div at bounding box center [1115, 212] width 187 height 19
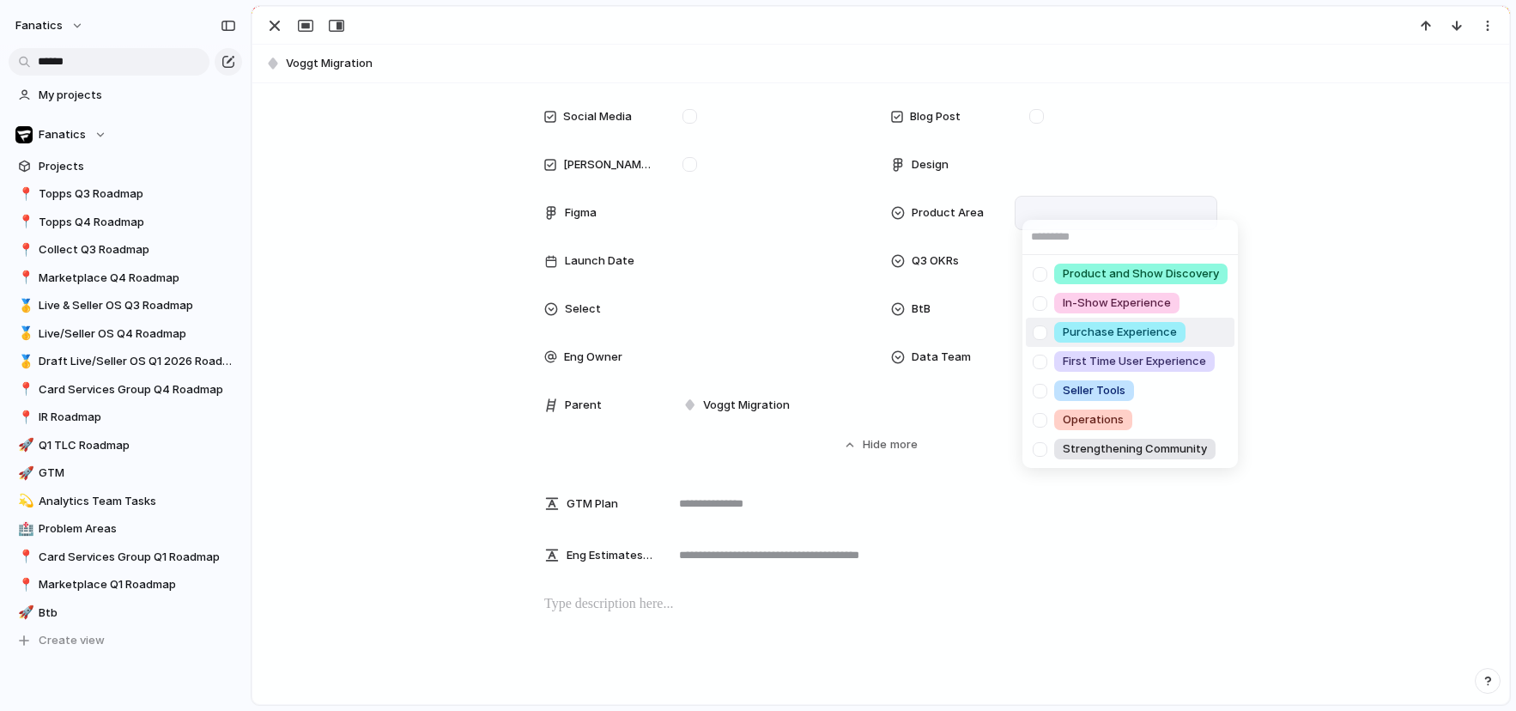
click at [1041, 330] on div at bounding box center [1040, 333] width 30 height 30
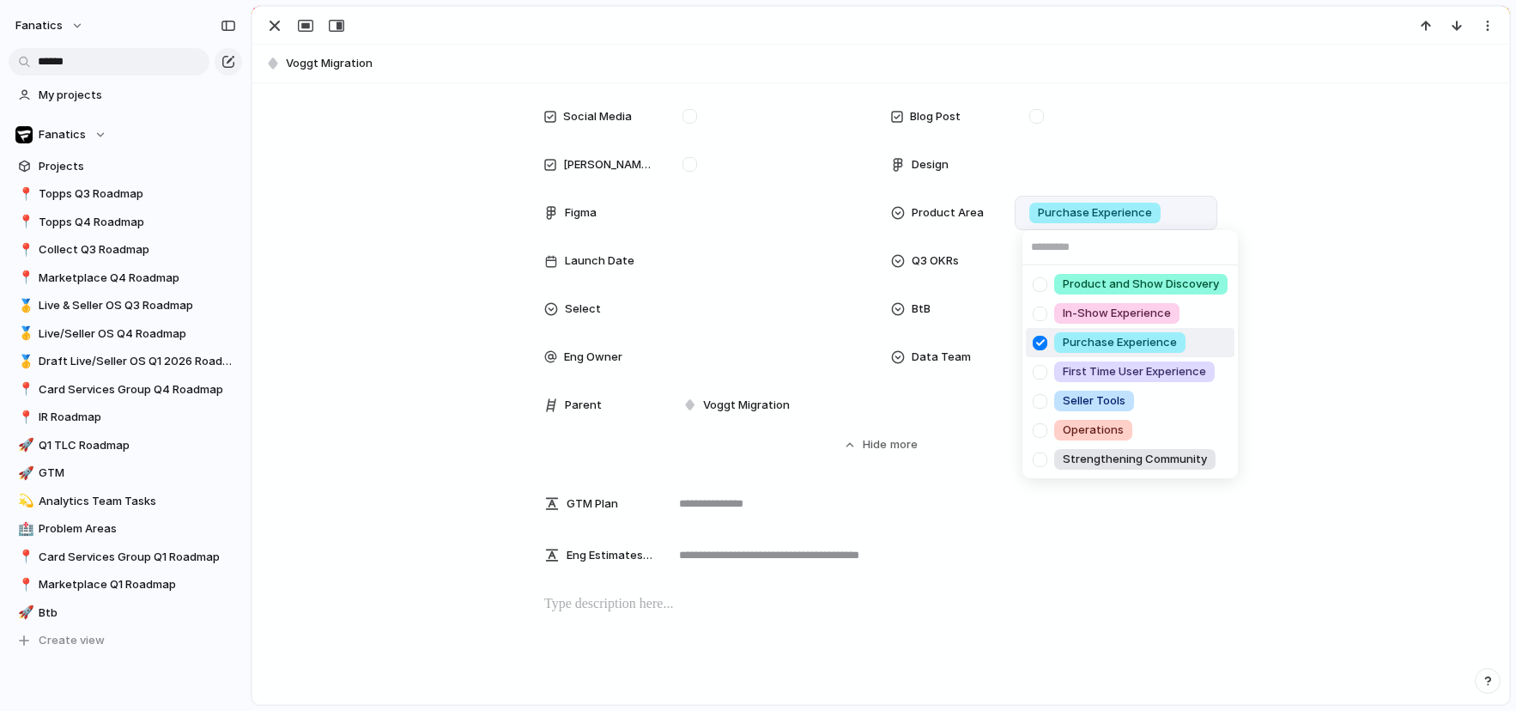
click at [457, 396] on div "Product and Show Discovery In-Show Experience Purchase Experience First Time Us…" at bounding box center [758, 355] width 1516 height 711
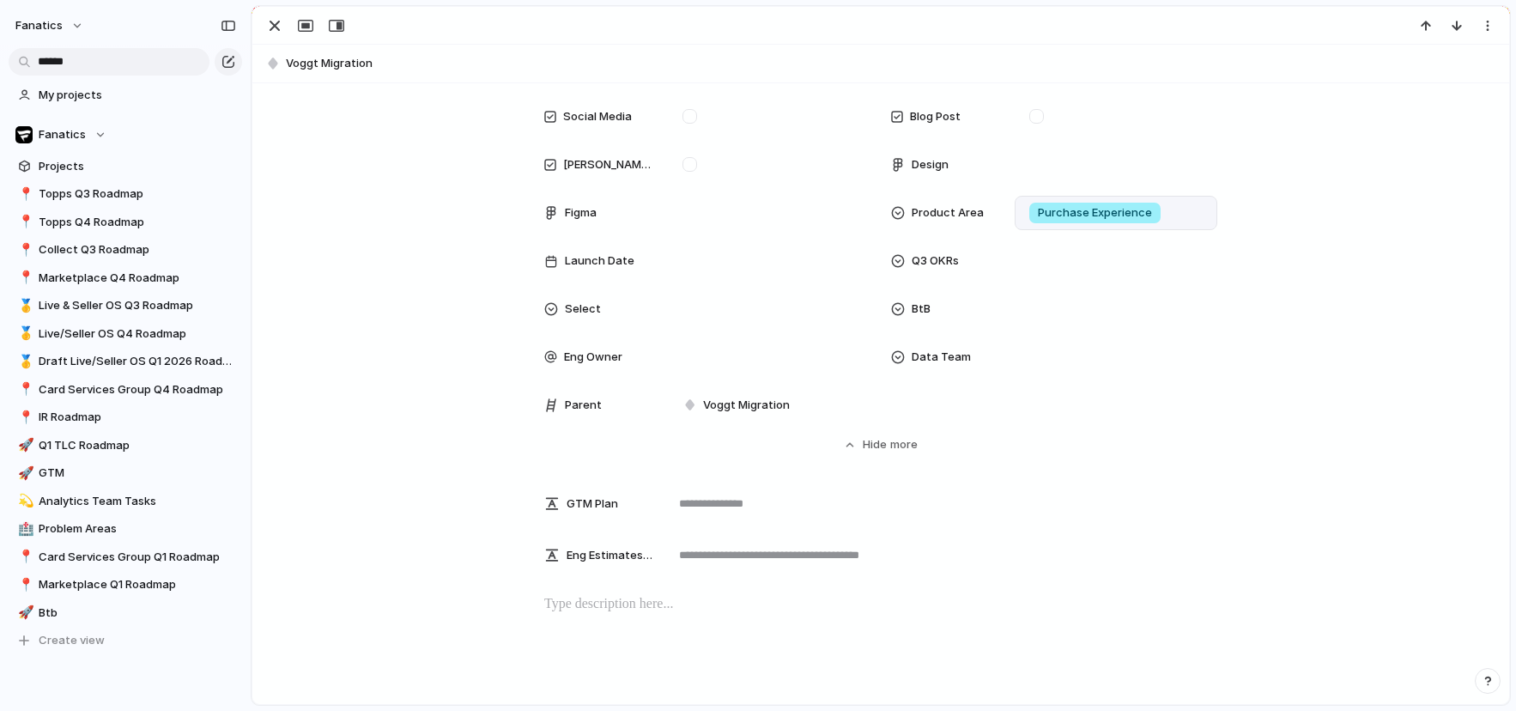
scroll to position [560, 0]
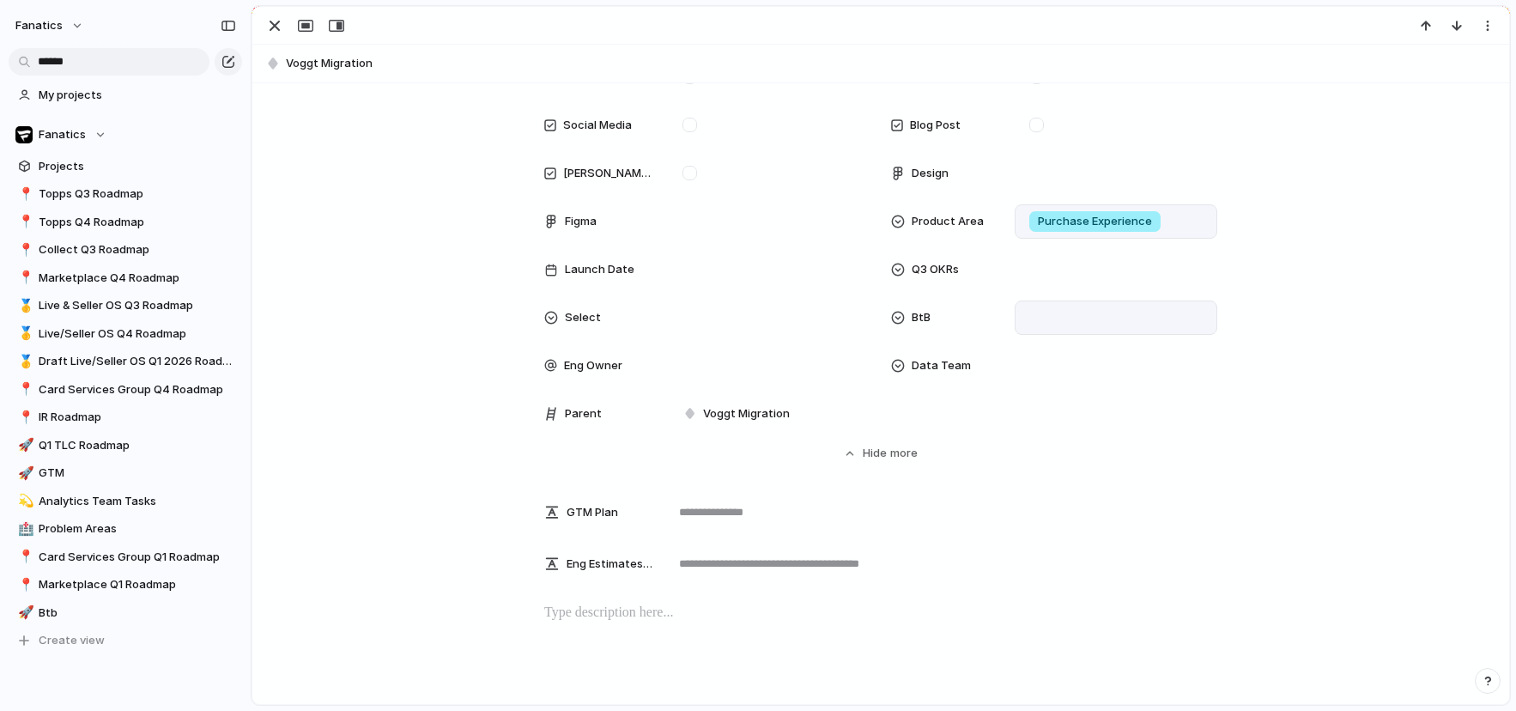
click at [1099, 325] on div at bounding box center [1115, 317] width 187 height 19
click at [1038, 377] on div at bounding box center [1040, 379] width 30 height 30
click at [437, 277] on div "Yes" at bounding box center [758, 355] width 1516 height 711
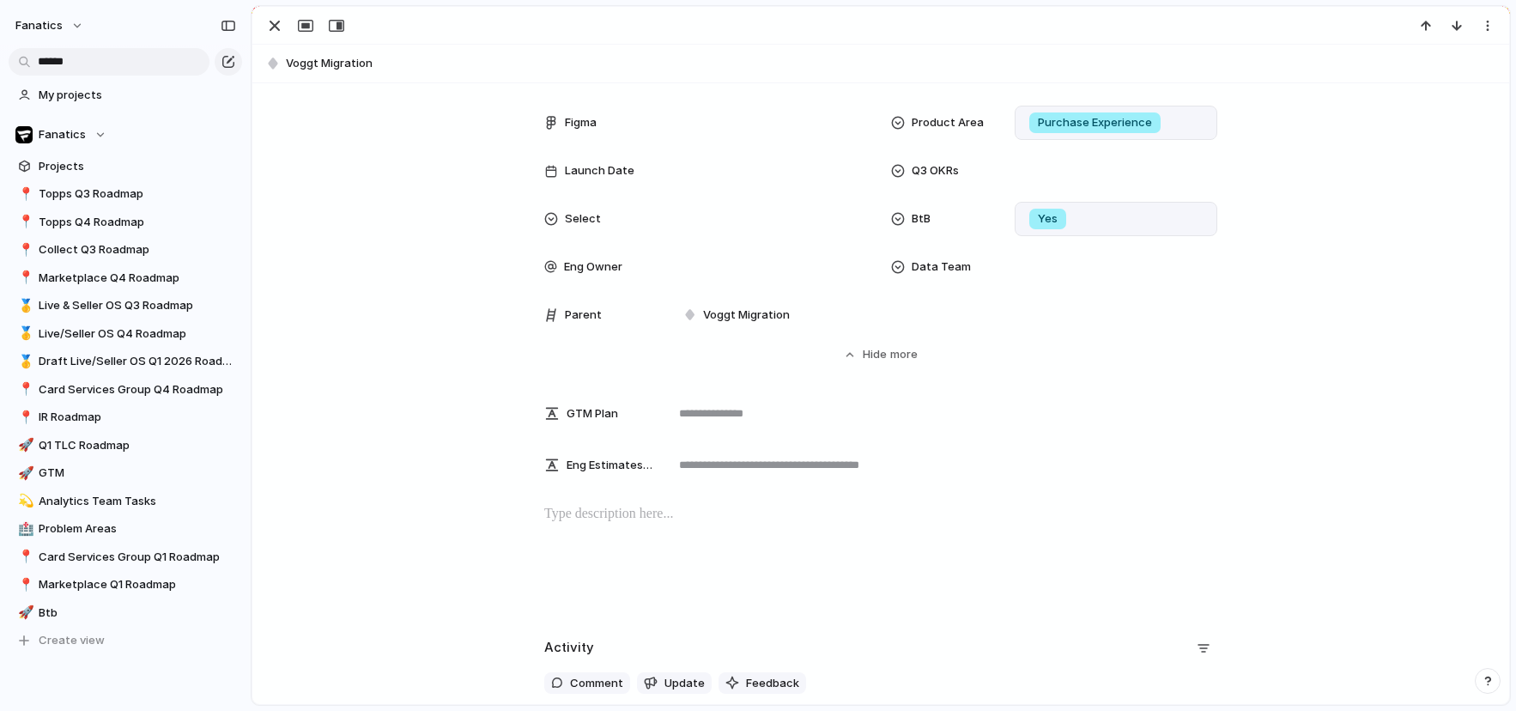
scroll to position [712, 0]
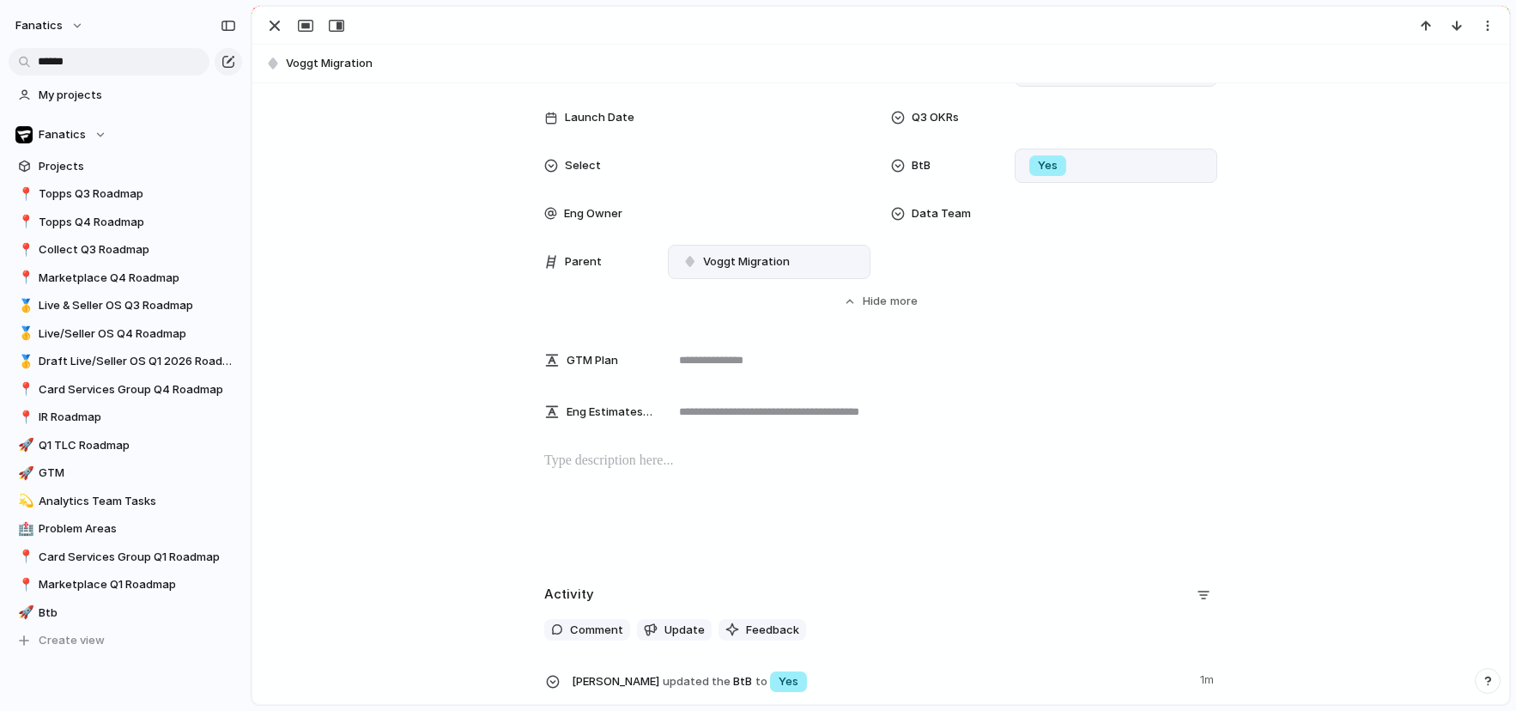
click at [736, 252] on div "Voggt Migration" at bounding box center [768, 261] width 187 height 19
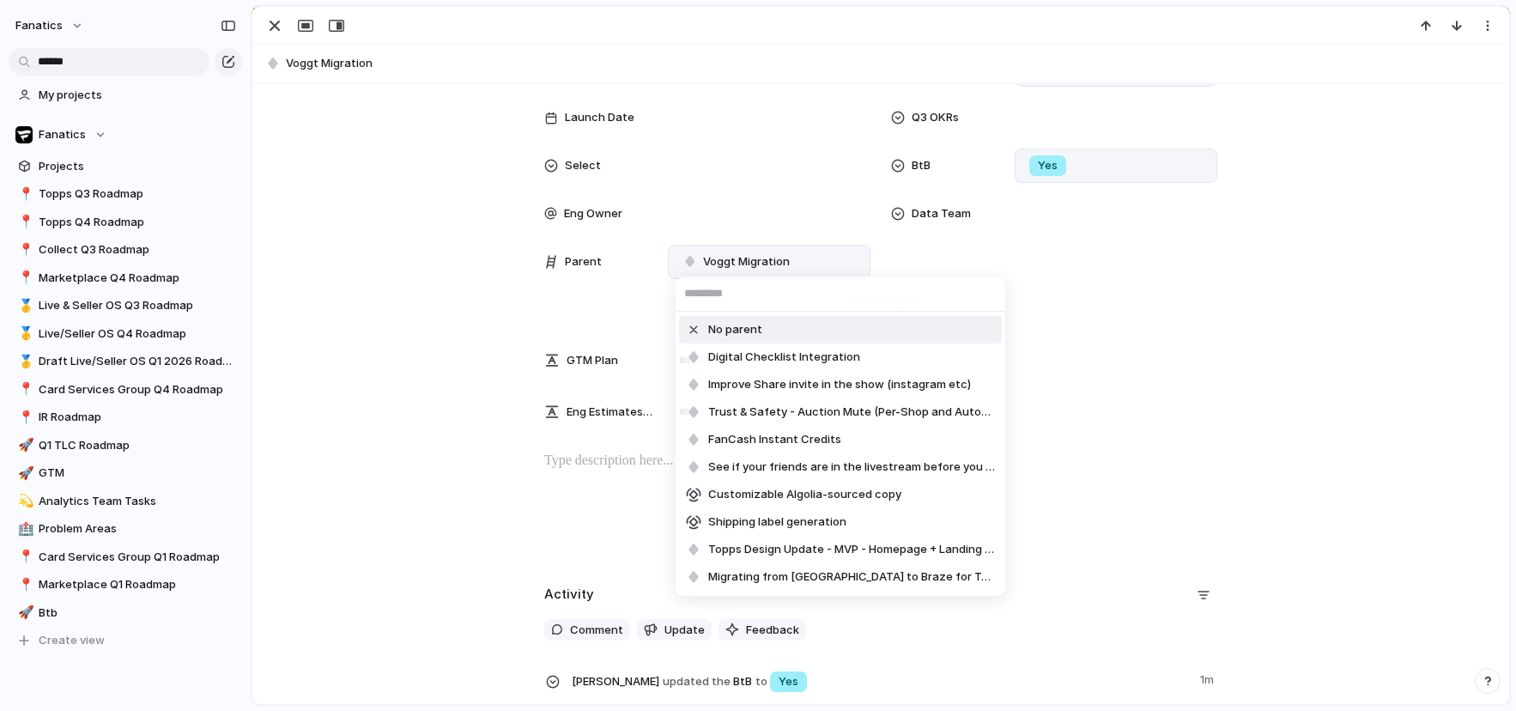
click at [692, 330] on div at bounding box center [693, 329] width 15 height 15
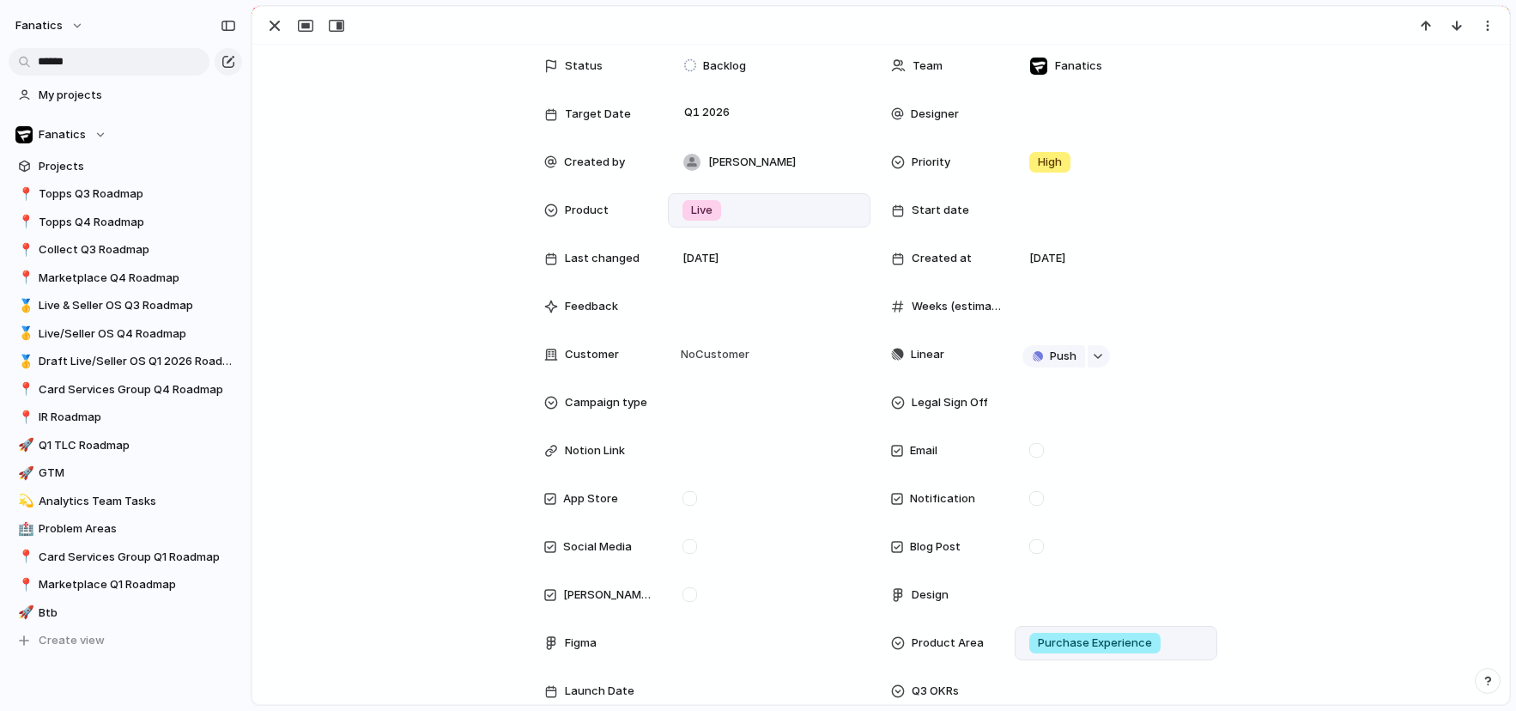
scroll to position [50, 0]
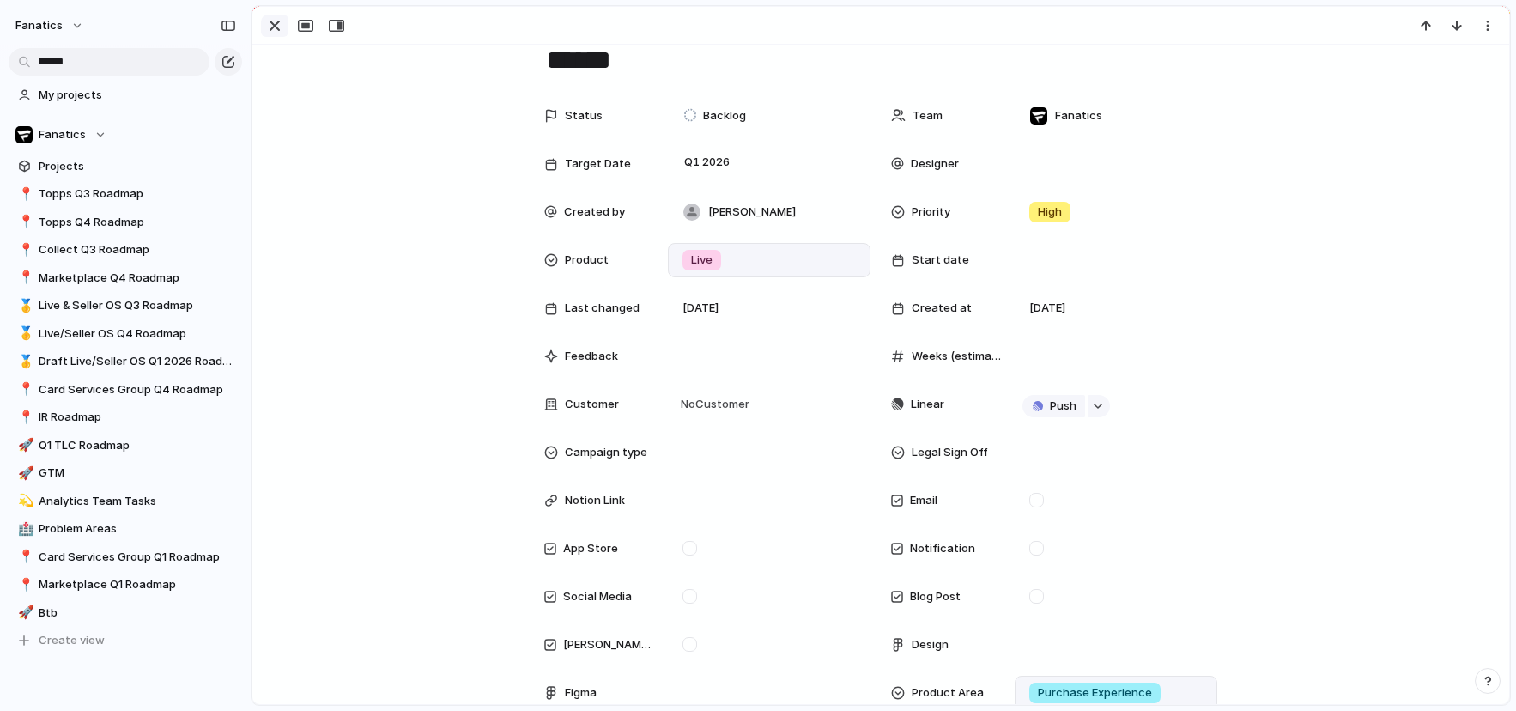
click at [271, 26] on div "button" at bounding box center [274, 25] width 21 height 21
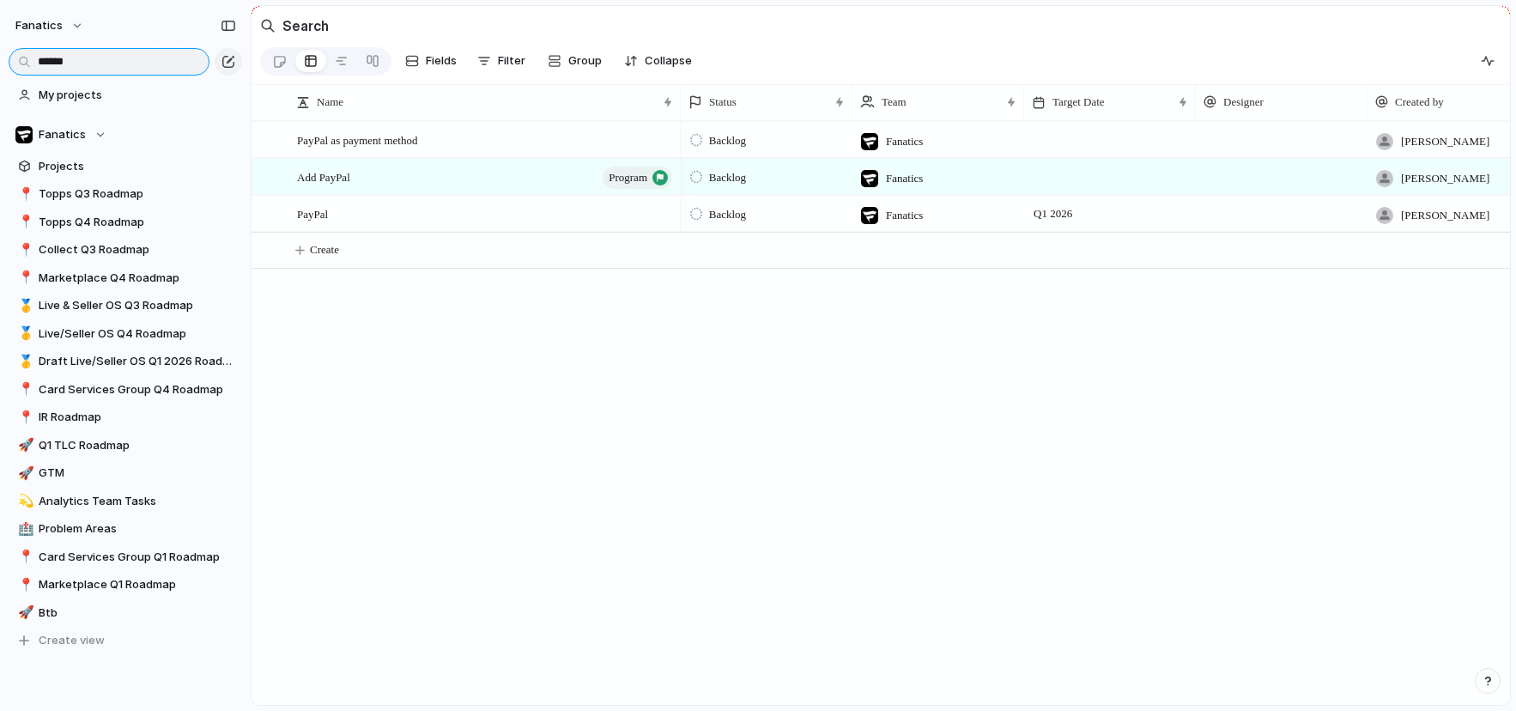
click at [188, 59] on input "******" at bounding box center [109, 61] width 201 height 27
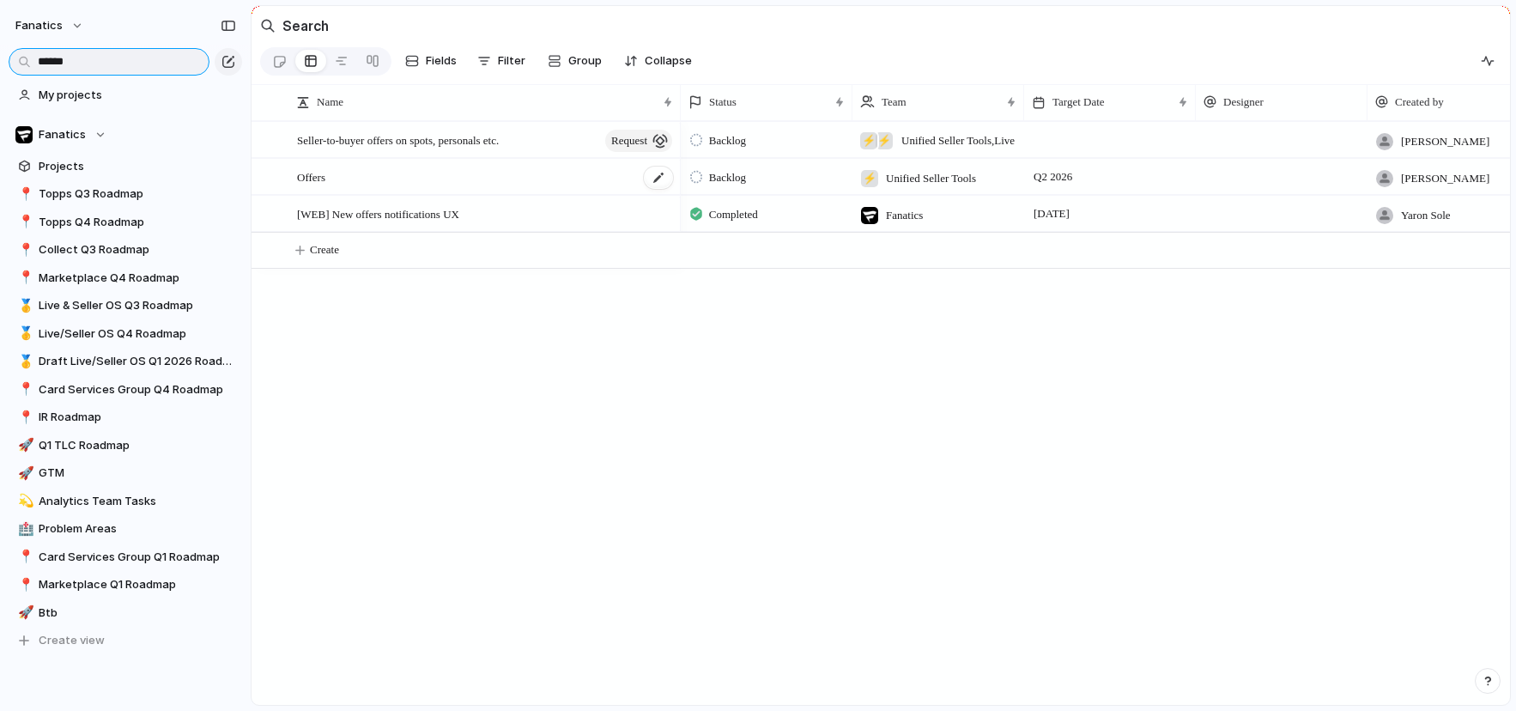
type input "******"
click at [402, 181] on div "Offers" at bounding box center [486, 177] width 378 height 35
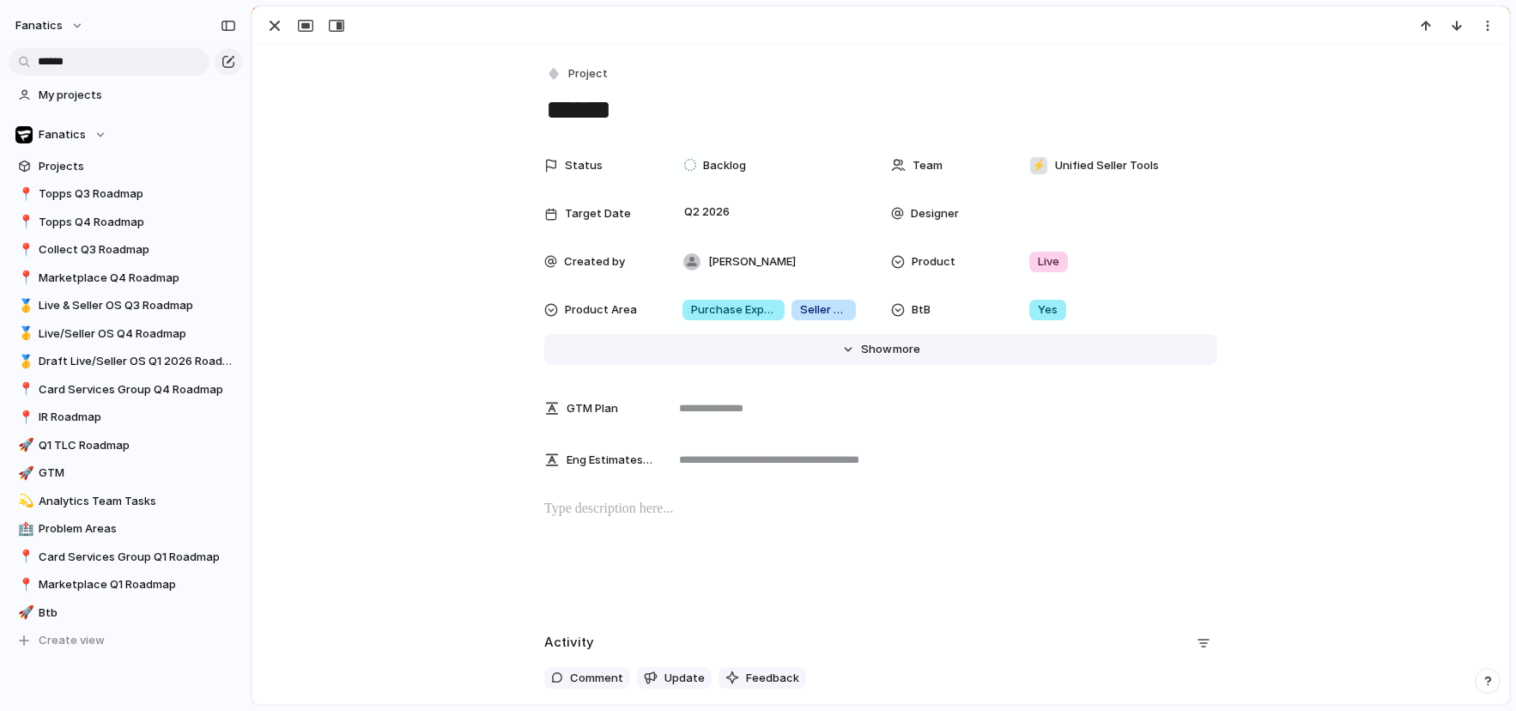
click at [926, 354] on button "Hide Show more" at bounding box center [880, 349] width 673 height 31
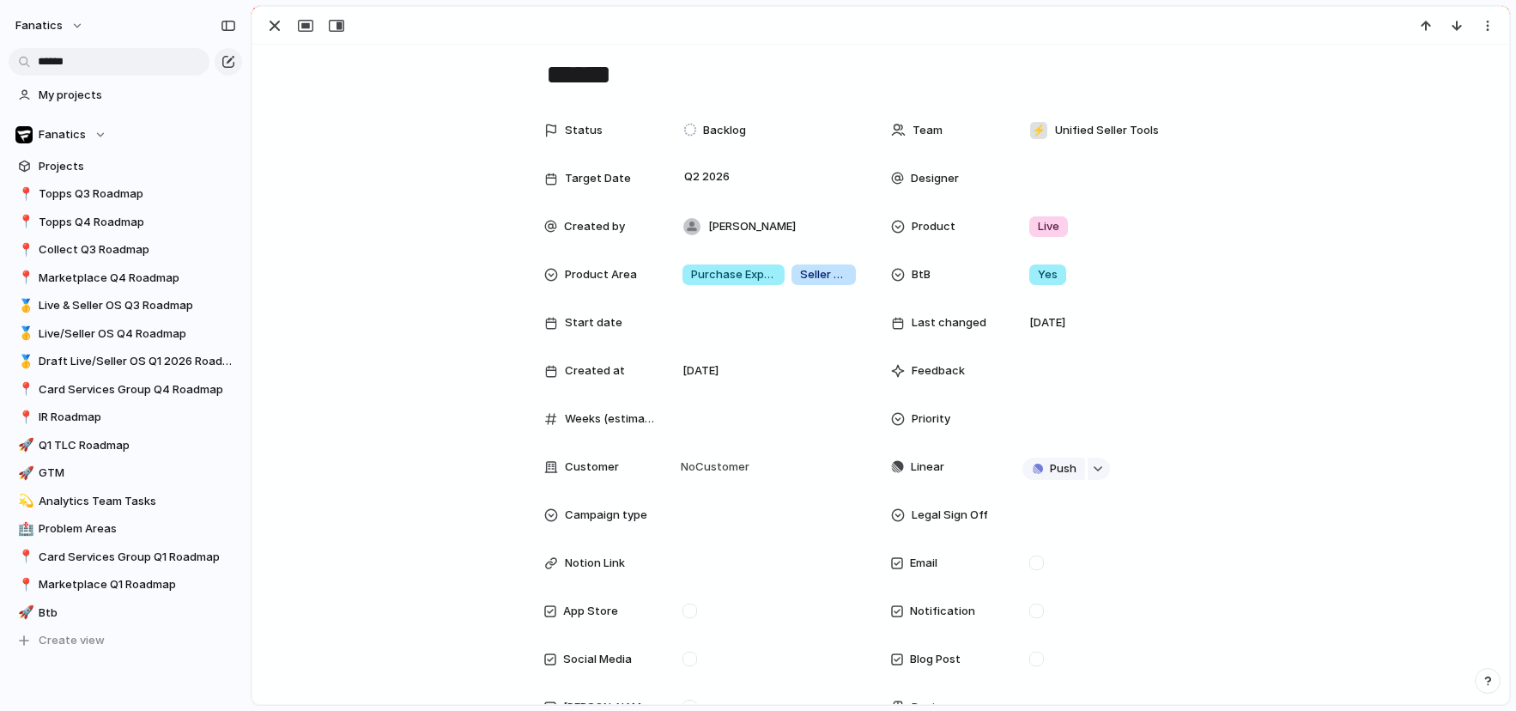
scroll to position [24, 0]
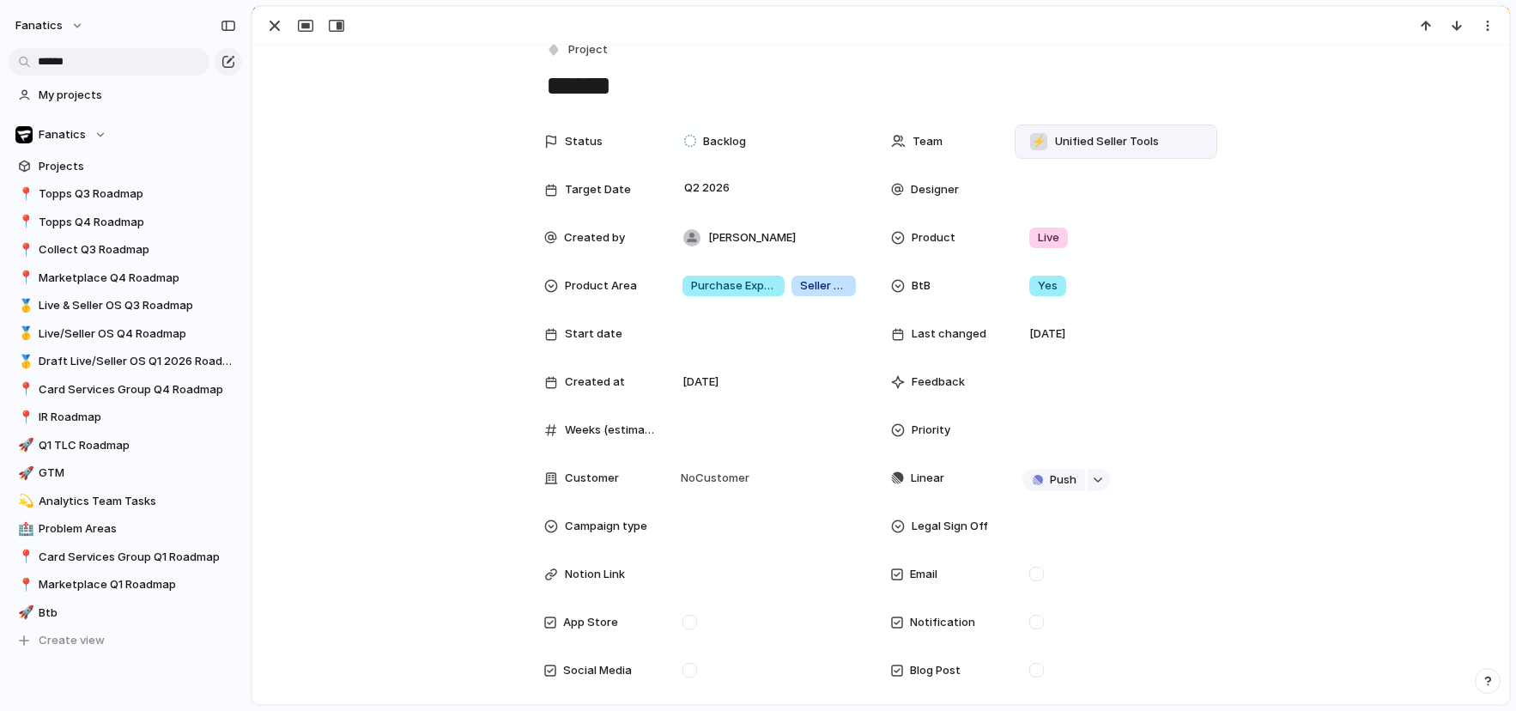
click at [1080, 154] on div "⚡ Unified Seller Tools" at bounding box center [1115, 141] width 203 height 34
